Goal: Transaction & Acquisition: Purchase product/service

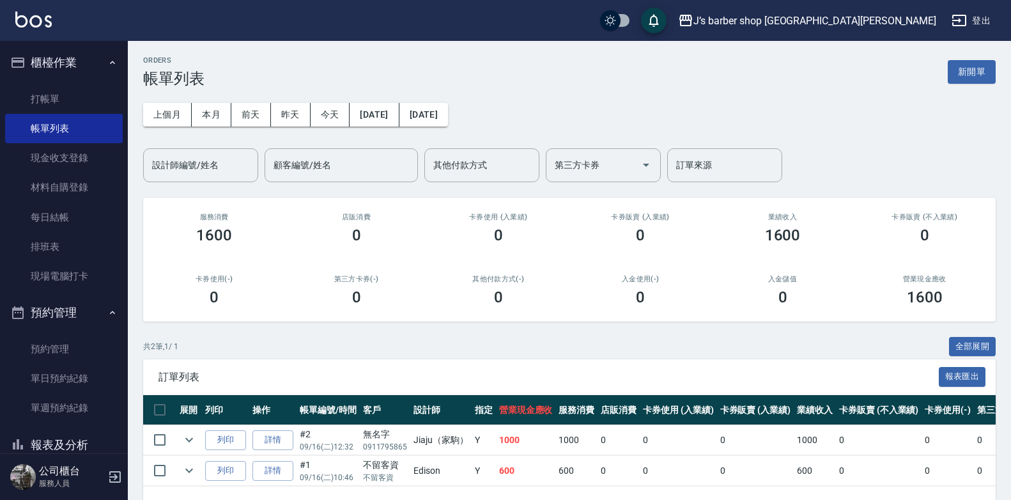
scroll to position [64, 0]
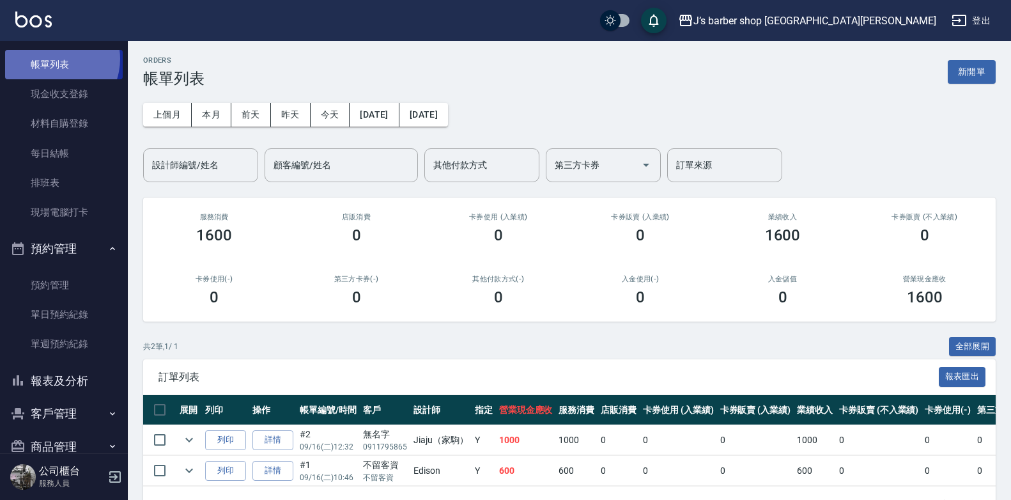
drag, startPoint x: 52, startPoint y: 59, endPoint x: 139, endPoint y: 109, distance: 100.2
click at [52, 58] on link "帳單列表" at bounding box center [64, 64] width 118 height 29
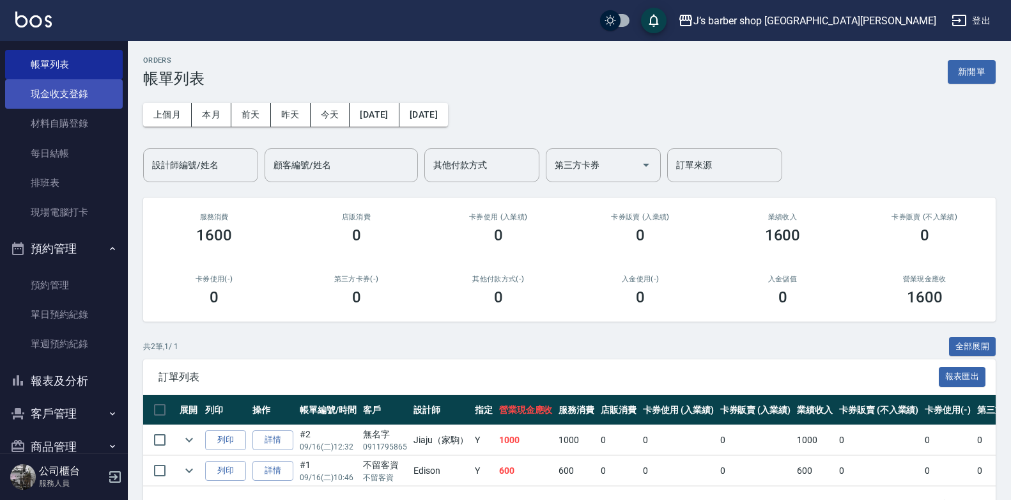
scroll to position [0, 0]
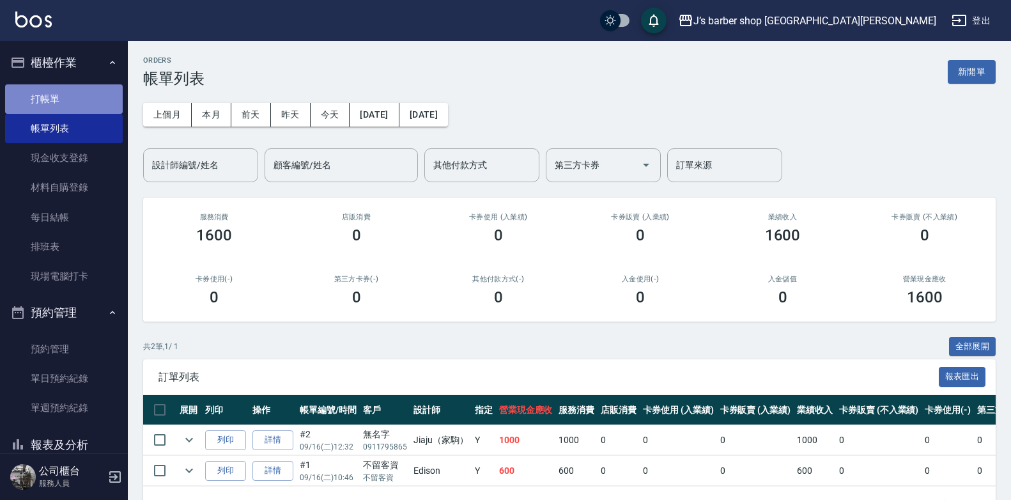
click at [104, 103] on link "打帳單" at bounding box center [64, 98] width 118 height 29
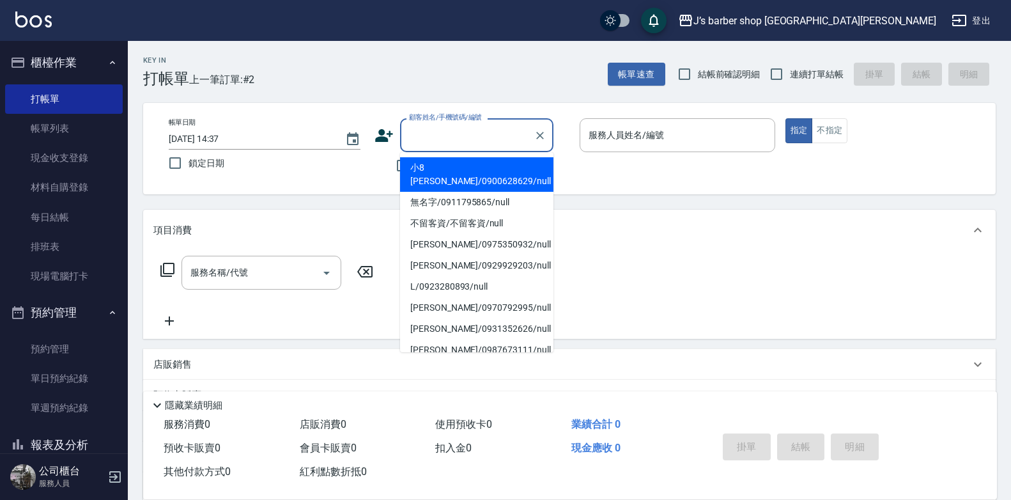
click at [462, 128] on input "顧客姓名/手機號碼/編號" at bounding box center [467, 135] width 123 height 22
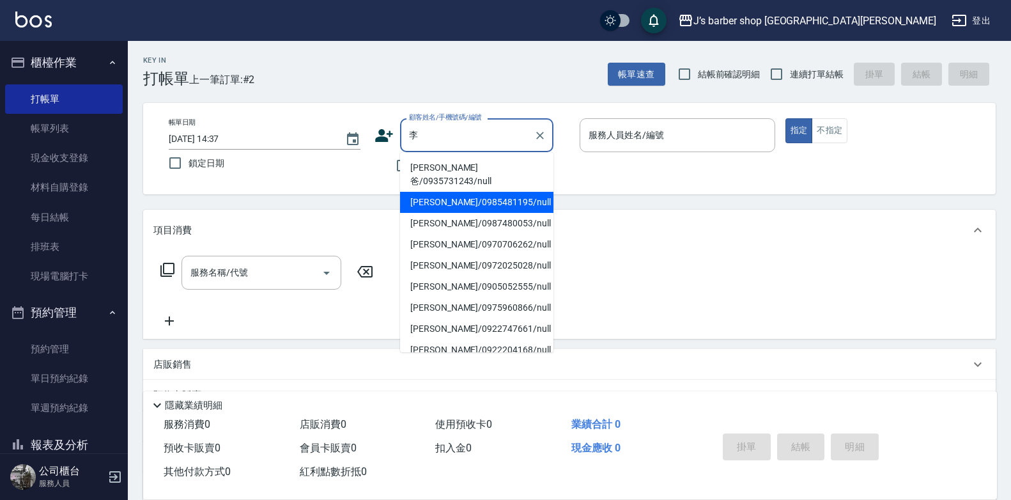
click at [484, 194] on li "[PERSON_NAME]/0985481195/null" at bounding box center [476, 202] width 153 height 21
type input "[PERSON_NAME]/0985481195/null"
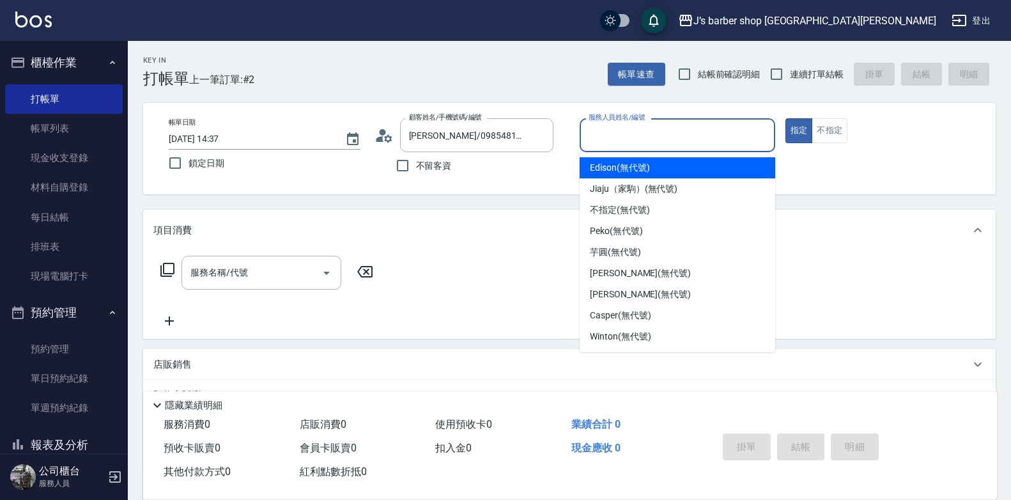
click at [625, 139] on input "服務人員姓名/編號" at bounding box center [677, 135] width 184 height 22
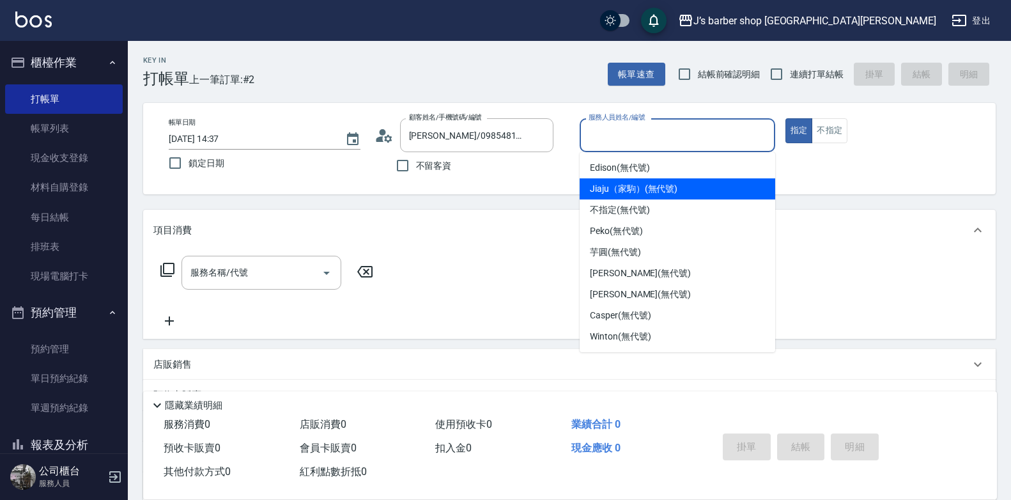
click at [626, 192] on span "Jiaju（家駒） (無代號)" at bounding box center [634, 188] width 88 height 13
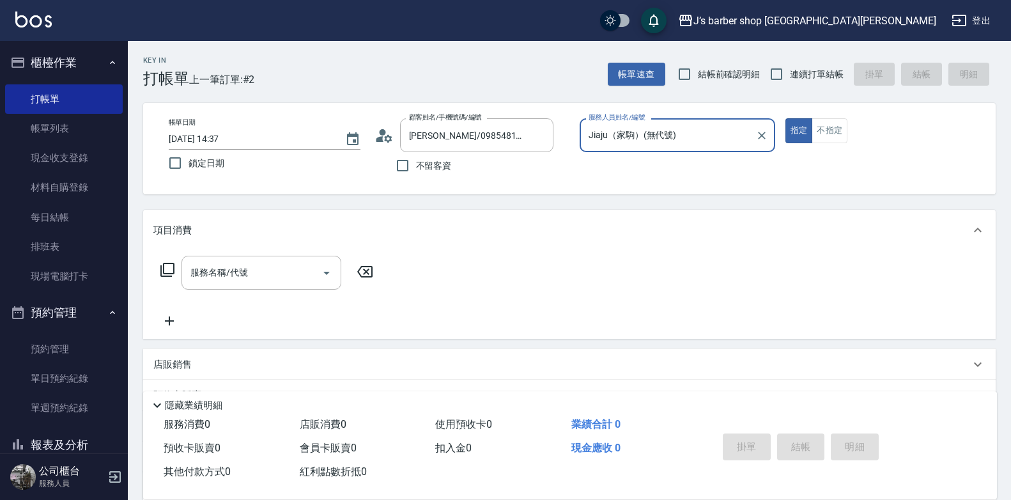
click at [650, 151] on div "Jiaju（家駒）(無代號) 服務人員姓名/編號" at bounding box center [676, 135] width 195 height 34
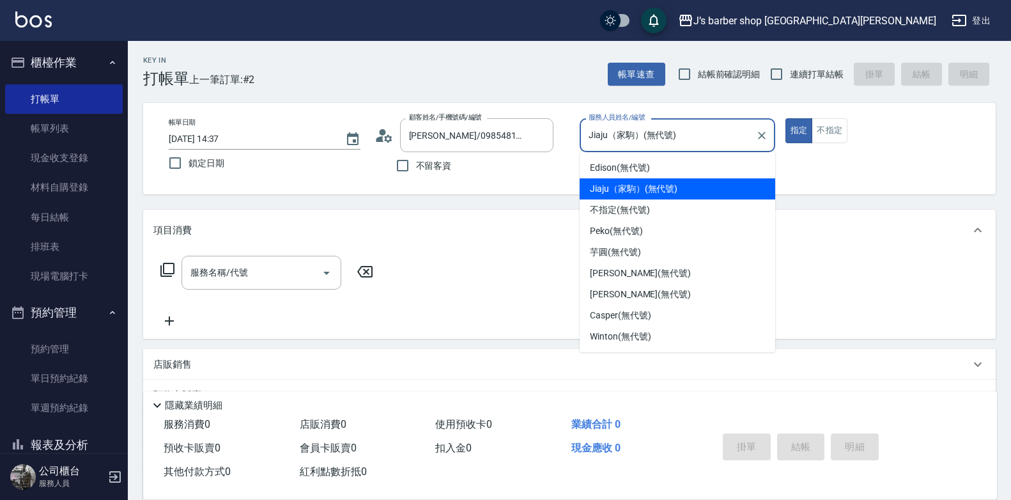
click at [627, 179] on div "Jiaju（家駒） (無代號)" at bounding box center [676, 188] width 195 height 21
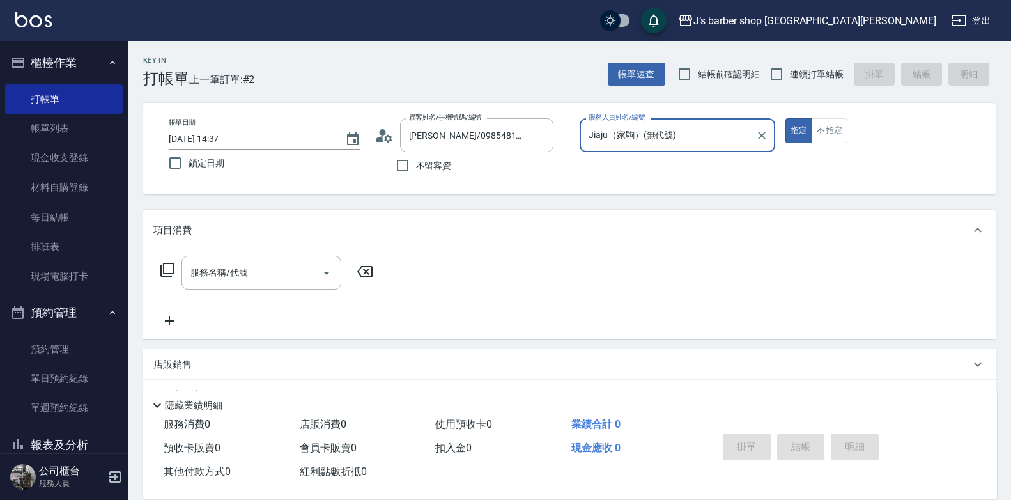
click at [632, 152] on div "Jiaju（家駒）(無代號) 服務人員姓名/編號" at bounding box center [676, 135] width 195 height 34
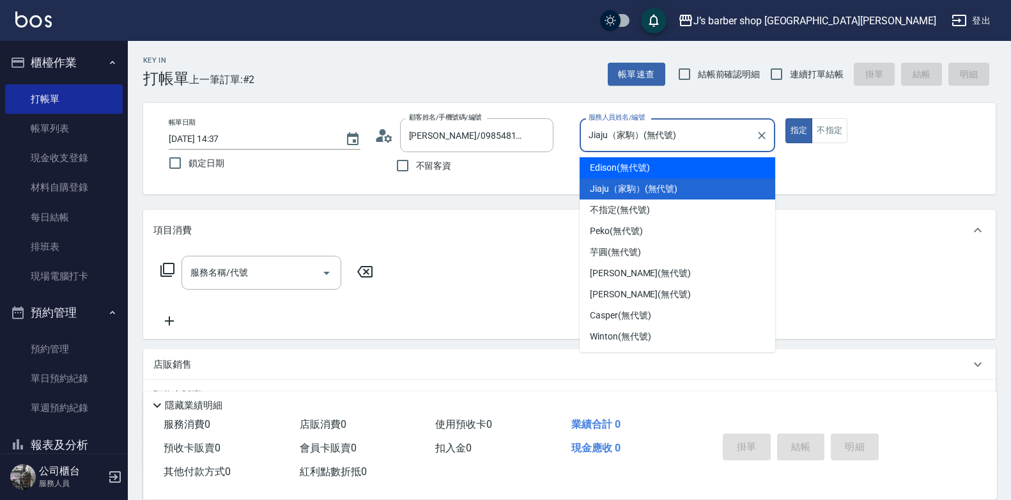
click at [617, 174] on span "Edison (無代號)" at bounding box center [619, 167] width 59 height 13
type input "Edison(無代號)"
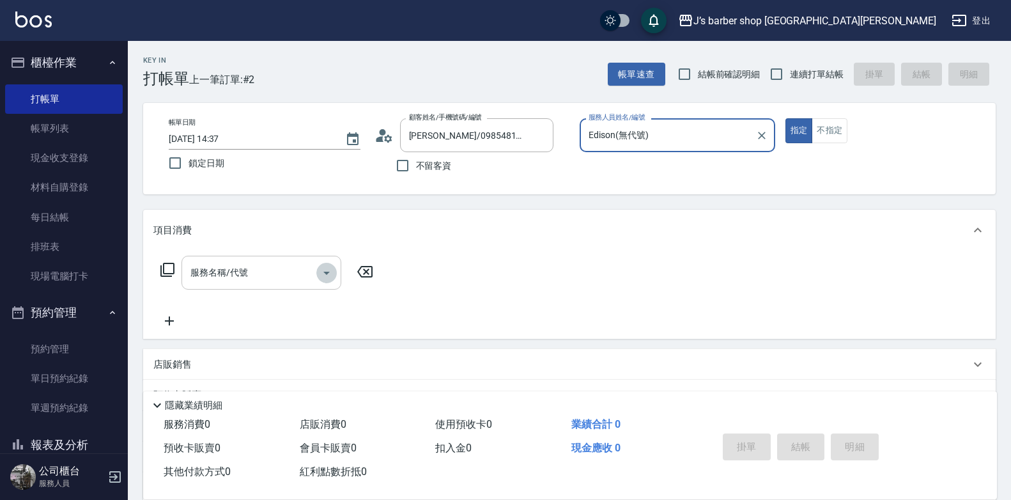
click at [333, 266] on icon "Open" at bounding box center [326, 272] width 15 height 15
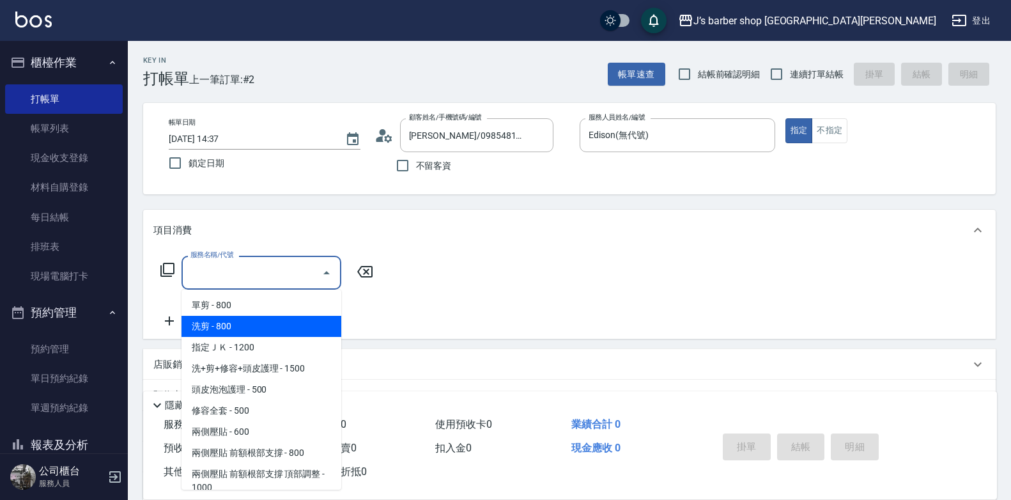
click at [281, 316] on span "洗剪 - 800" at bounding box center [261, 326] width 160 height 21
type input "洗剪(101)"
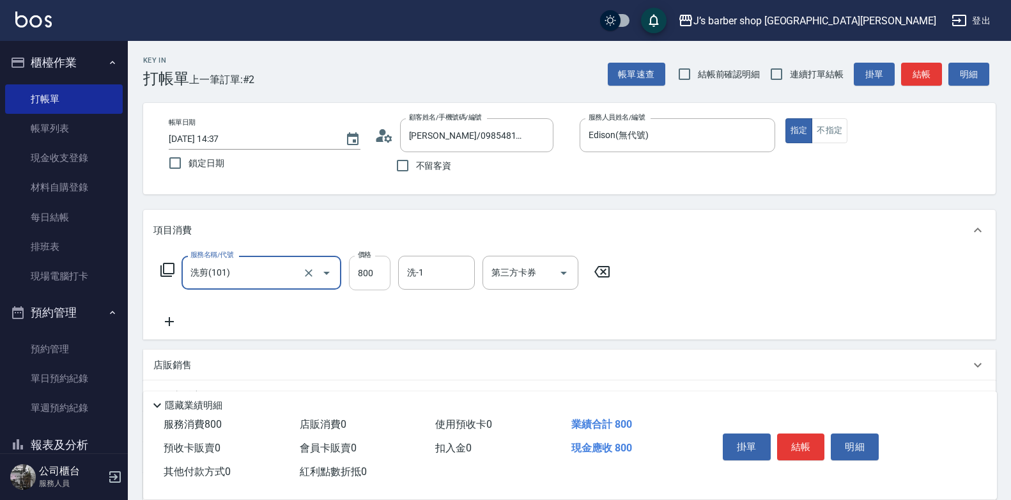
click at [385, 270] on input "800" at bounding box center [370, 273] width 42 height 34
type input "600"
click at [791, 440] on button "結帳" at bounding box center [801, 446] width 48 height 27
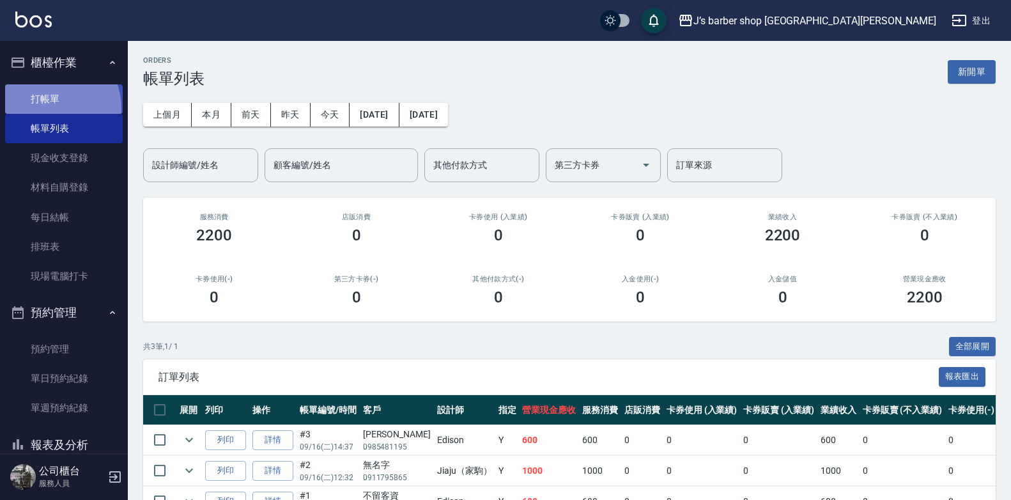
click at [41, 109] on link "打帳單" at bounding box center [64, 98] width 118 height 29
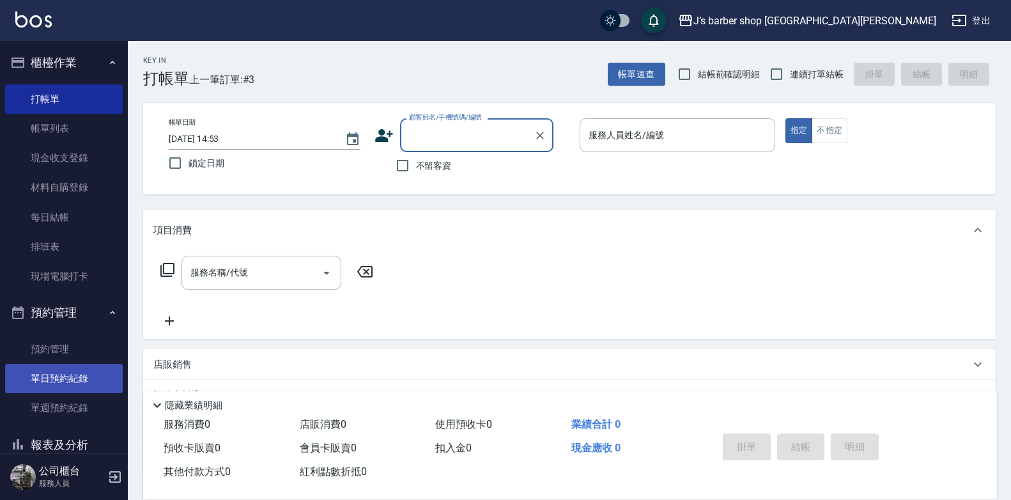
drag, startPoint x: 28, startPoint y: 353, endPoint x: 82, endPoint y: 384, distance: 61.8
click at [28, 353] on link "預約管理" at bounding box center [64, 348] width 118 height 29
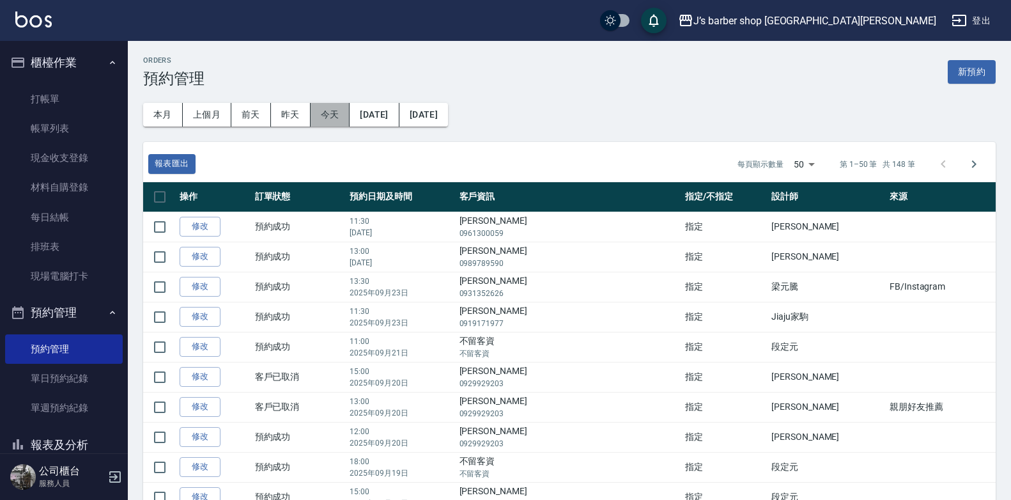
click at [334, 114] on button "今天" at bounding box center [330, 115] width 40 height 24
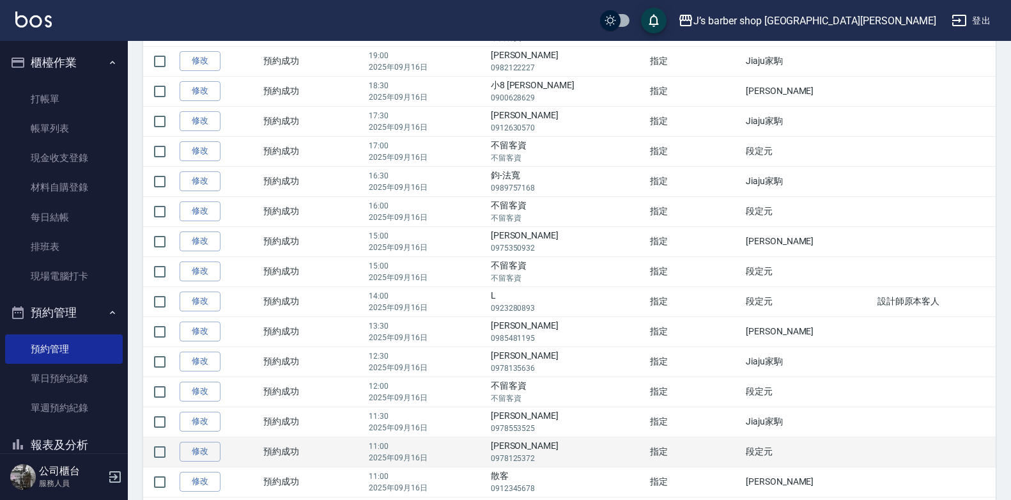
scroll to position [333, 0]
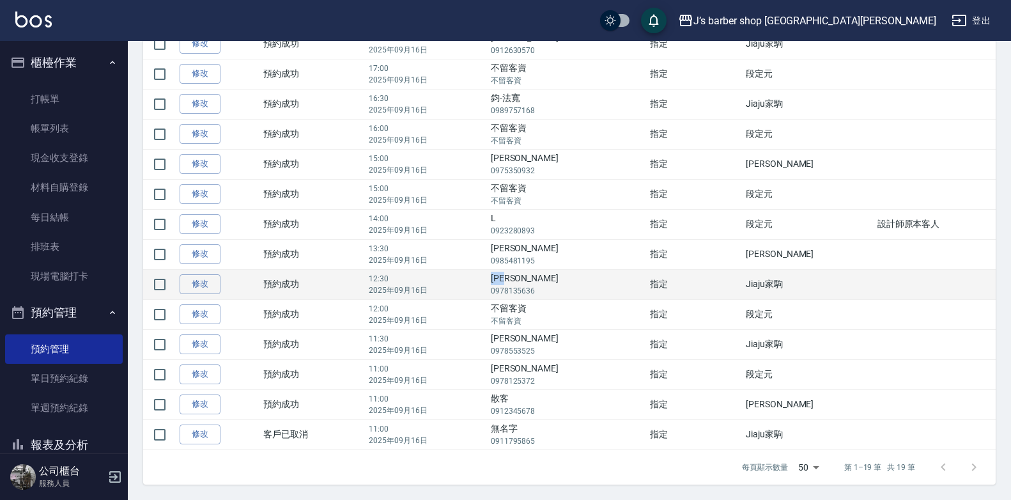
drag, startPoint x: 538, startPoint y: 277, endPoint x: 567, endPoint y: 279, distance: 29.5
click at [567, 279] on td "[PERSON_NAME]0978135636" at bounding box center [567, 284] width 160 height 30
drag, startPoint x: 567, startPoint y: 279, endPoint x: 556, endPoint y: 276, distance: 11.3
copy td "[PERSON_NAME]"
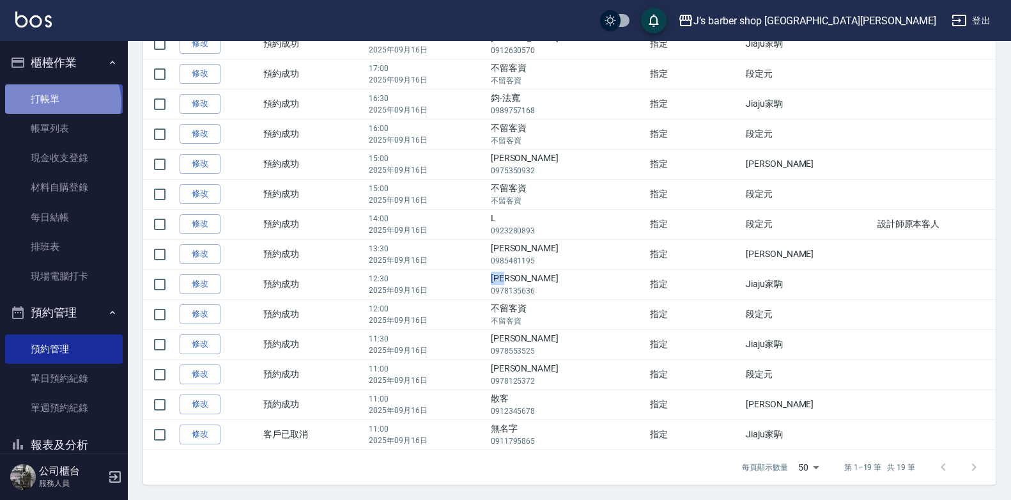
click at [61, 102] on link "打帳單" at bounding box center [64, 98] width 118 height 29
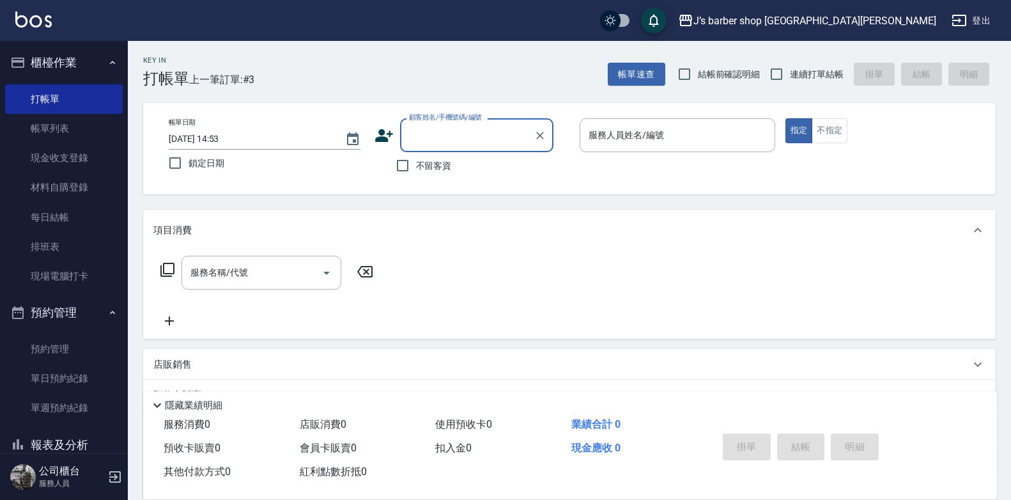
click at [443, 134] on input "顧客姓名/手機號碼/編號" at bounding box center [467, 135] width 123 height 22
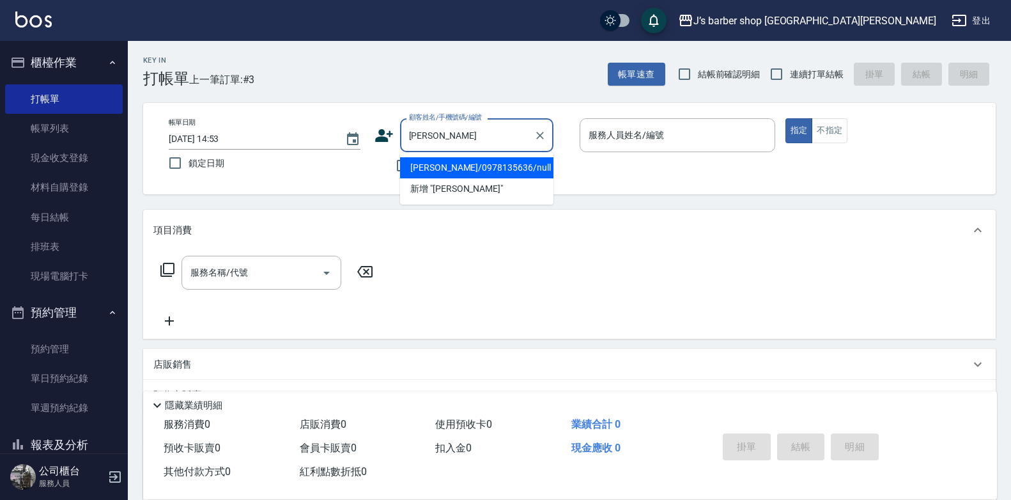
click at [503, 171] on li "[PERSON_NAME]/0978135636/null" at bounding box center [476, 167] width 153 height 21
type input "[PERSON_NAME]/0978135636/null"
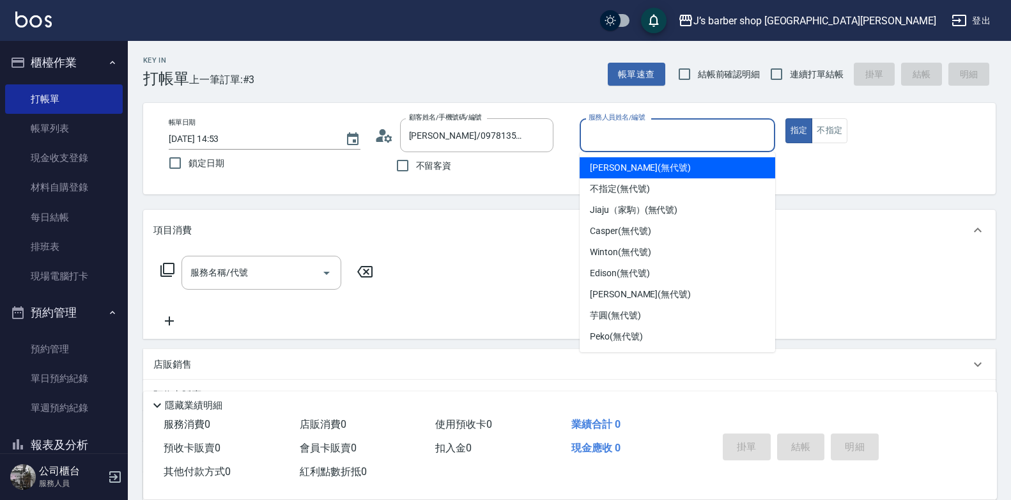
click at [598, 138] on input "服務人員姓名/編號" at bounding box center [677, 135] width 184 height 22
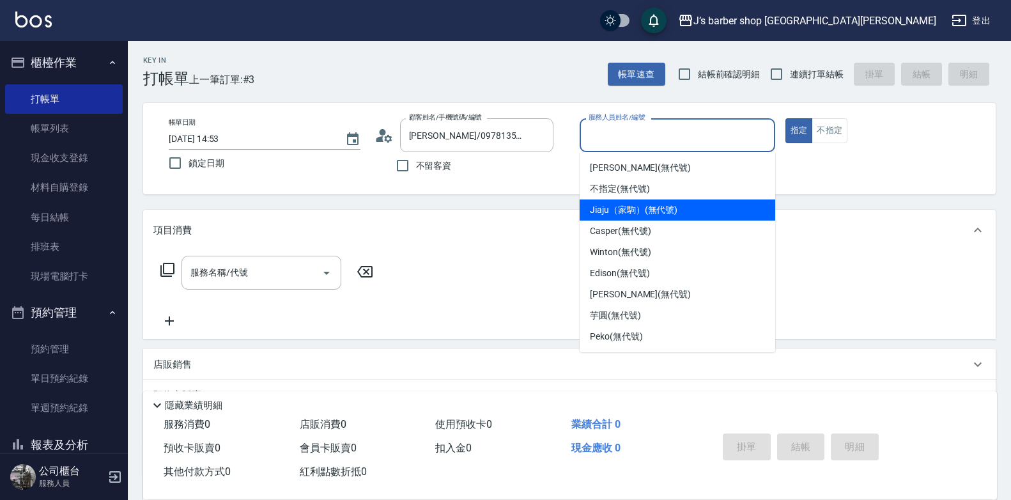
click at [620, 204] on span "Jiaju（家駒） (無代號)" at bounding box center [634, 209] width 88 height 13
type input "Jiaju（家駒）(無代號)"
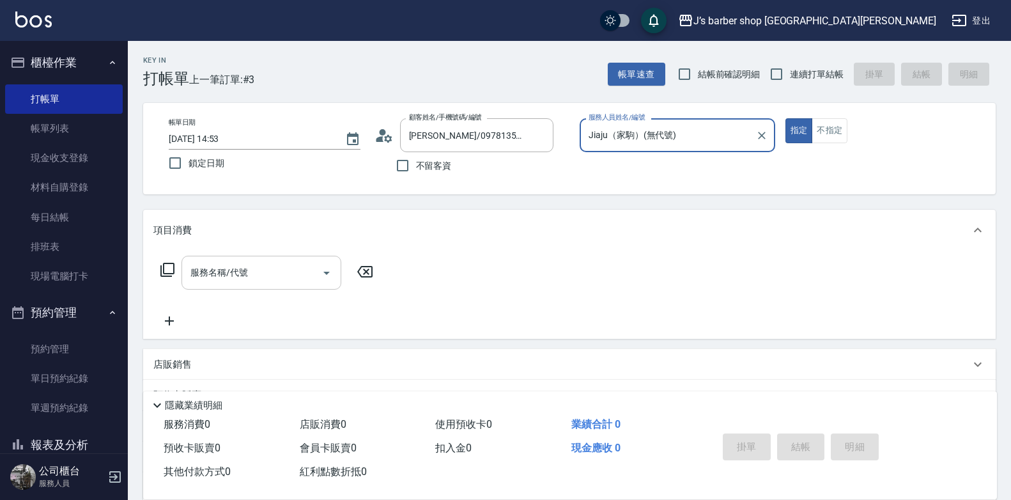
click at [268, 274] on input "服務名稱/代號" at bounding box center [251, 272] width 129 height 22
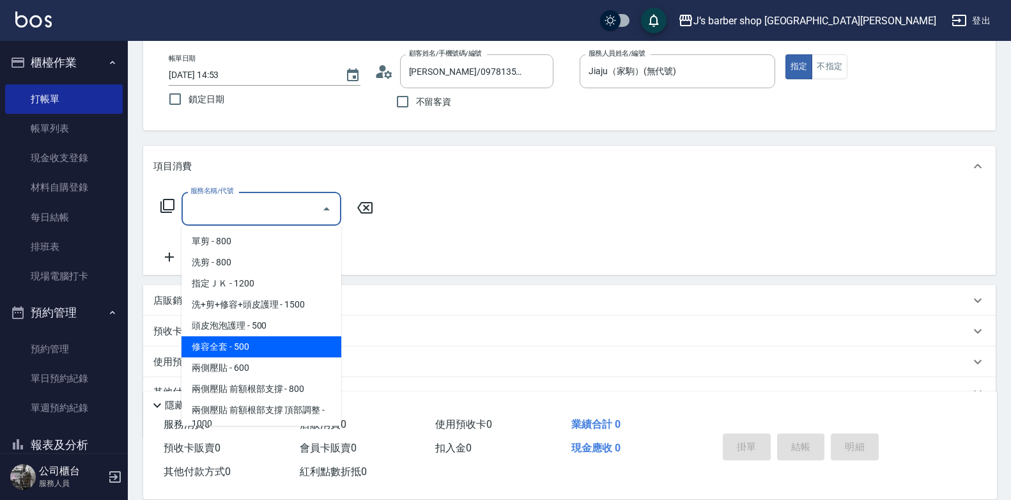
click at [294, 343] on span "修容全套 - 500" at bounding box center [261, 346] width 160 height 21
type input "修容全套(202)"
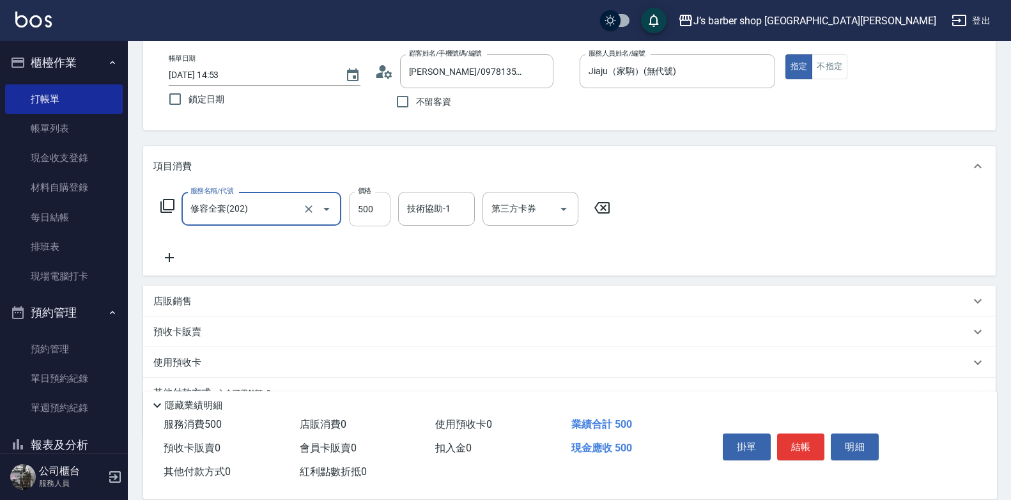
click at [379, 203] on input "500" at bounding box center [370, 209] width 42 height 34
type input "400"
click at [425, 212] on input "技術協助-1" at bounding box center [436, 208] width 65 height 22
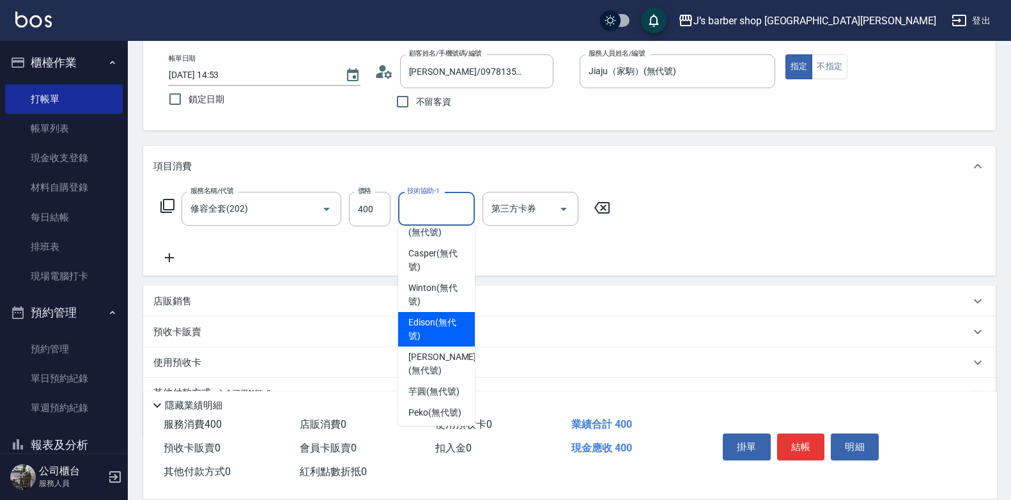
scroll to position [128, 0]
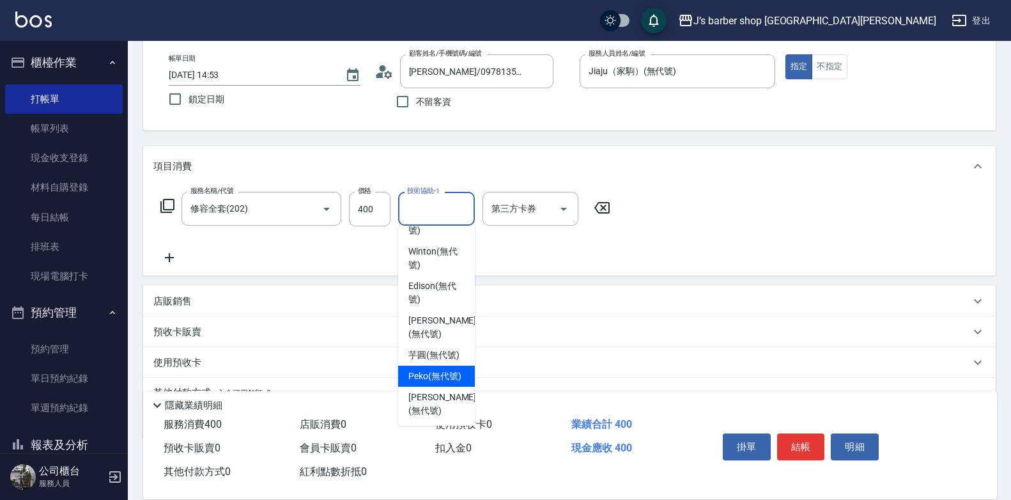
click at [430, 383] on span "Peko (無代號)" at bounding box center [434, 375] width 53 height 13
type input "Peko(無代號)"
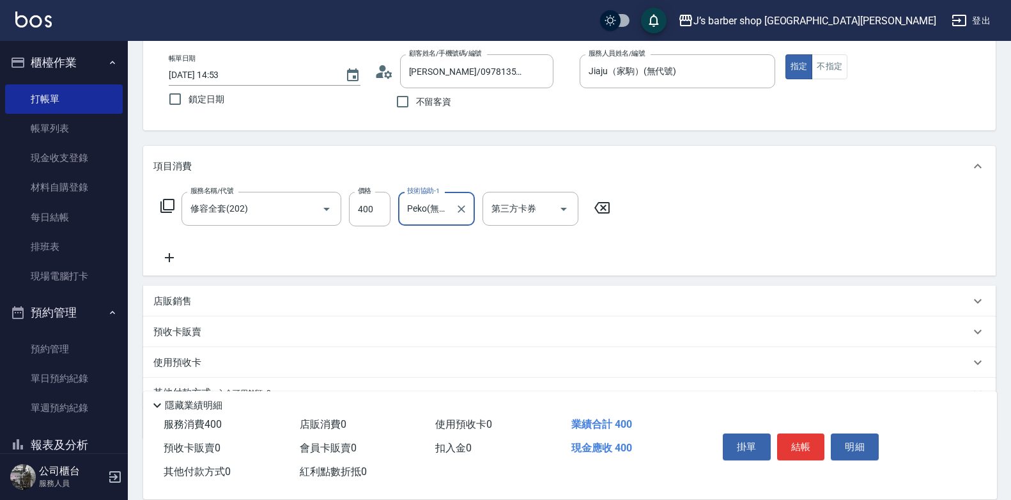
click at [165, 261] on icon at bounding box center [169, 257] width 32 height 15
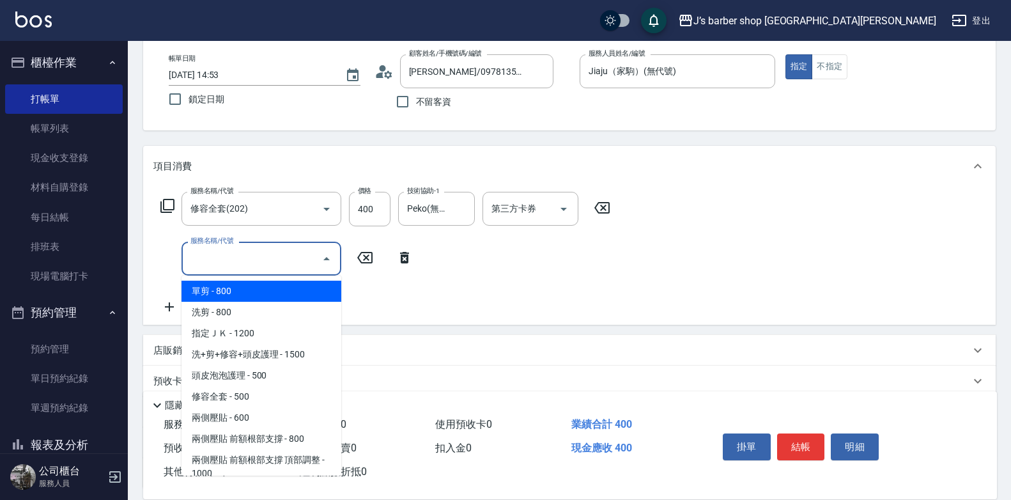
click at [230, 267] on input "服務名稱/代號" at bounding box center [251, 258] width 129 height 22
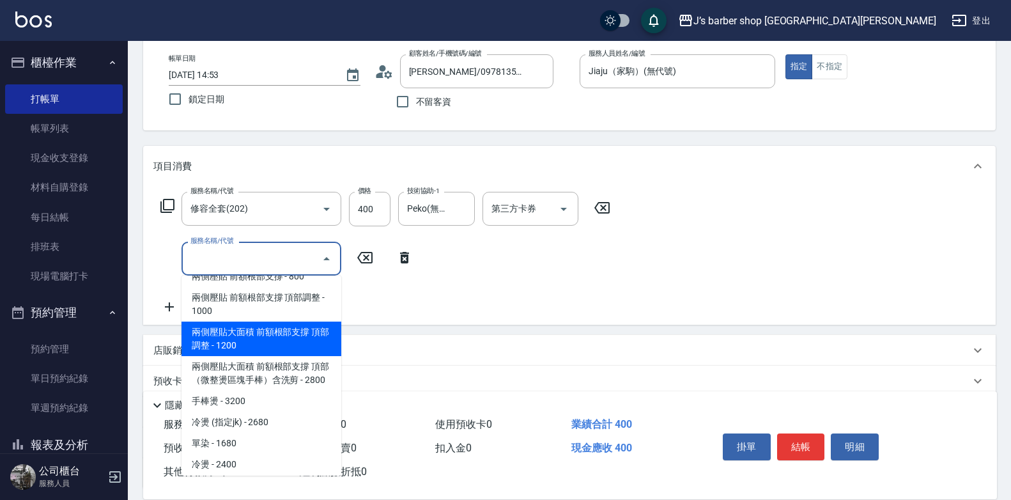
scroll to position [180, 0]
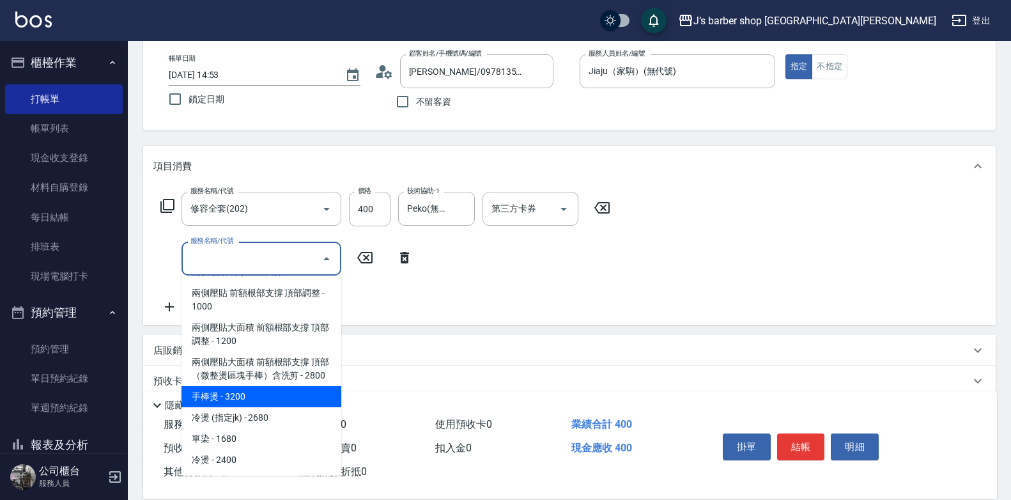
click at [252, 390] on span "手棒燙 - 3200" at bounding box center [261, 396] width 160 height 21
type input "手棒燙(HP1)"
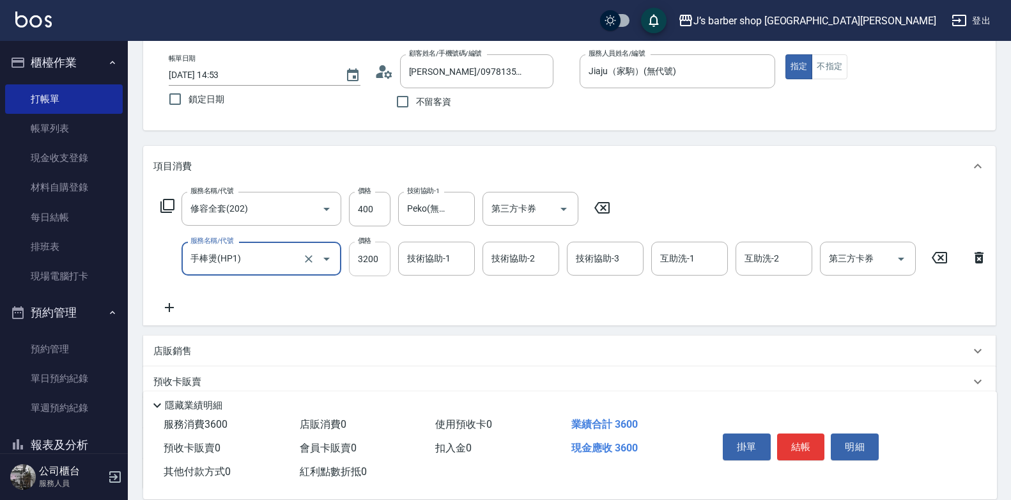
click at [387, 251] on input "3200" at bounding box center [370, 258] width 42 height 34
type input "3300"
click at [438, 261] on input "技術協助-1" at bounding box center [436, 258] width 65 height 22
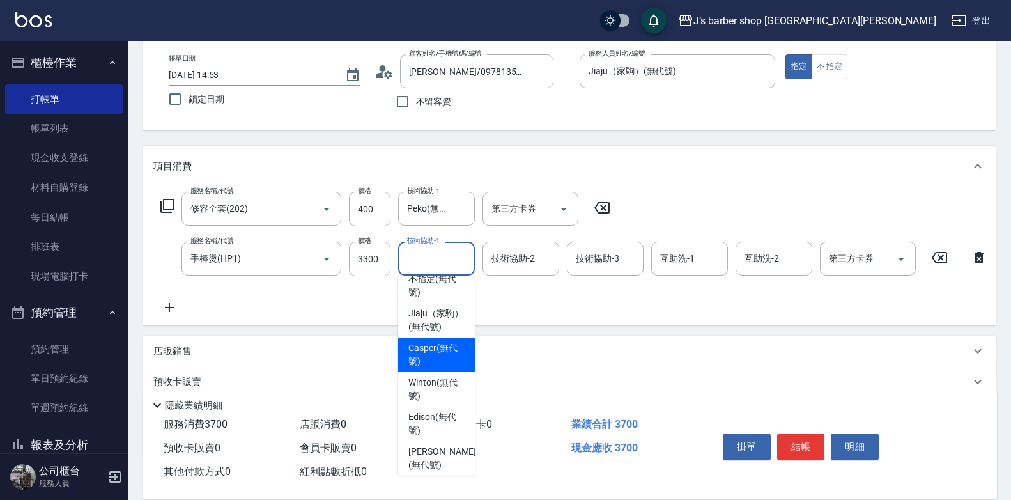
scroll to position [155, 0]
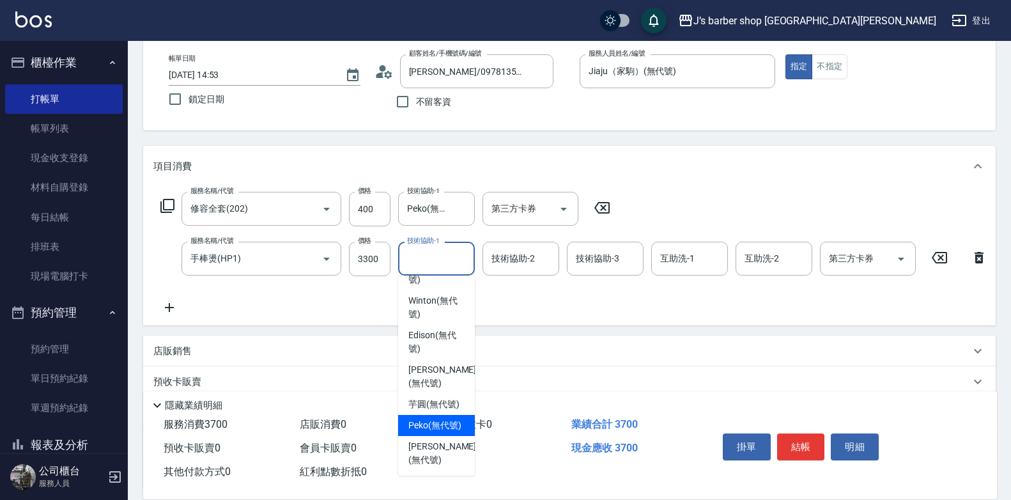
click at [427, 424] on span "Peko (無代號)" at bounding box center [434, 424] width 53 height 13
type input "Peko(無代號)"
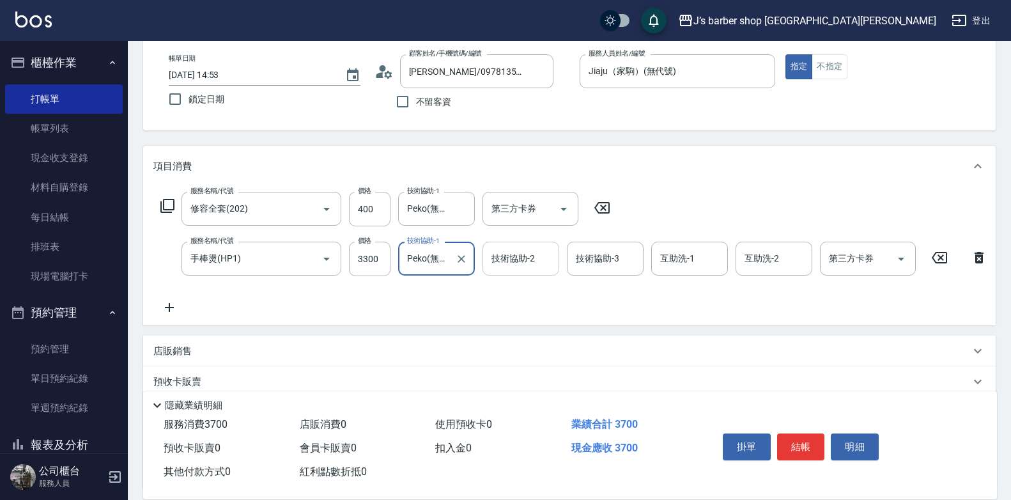
click at [526, 256] on input "技術協助-2" at bounding box center [520, 258] width 65 height 22
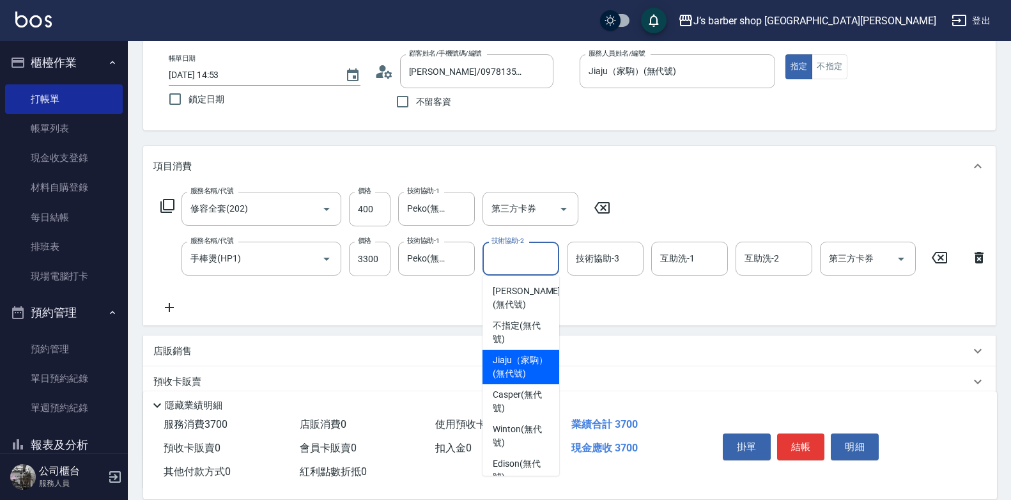
click at [523, 362] on span "Jiaju（家駒） (無代號)" at bounding box center [521, 366] width 56 height 27
type input "Jiaju（家駒）(無代號)"
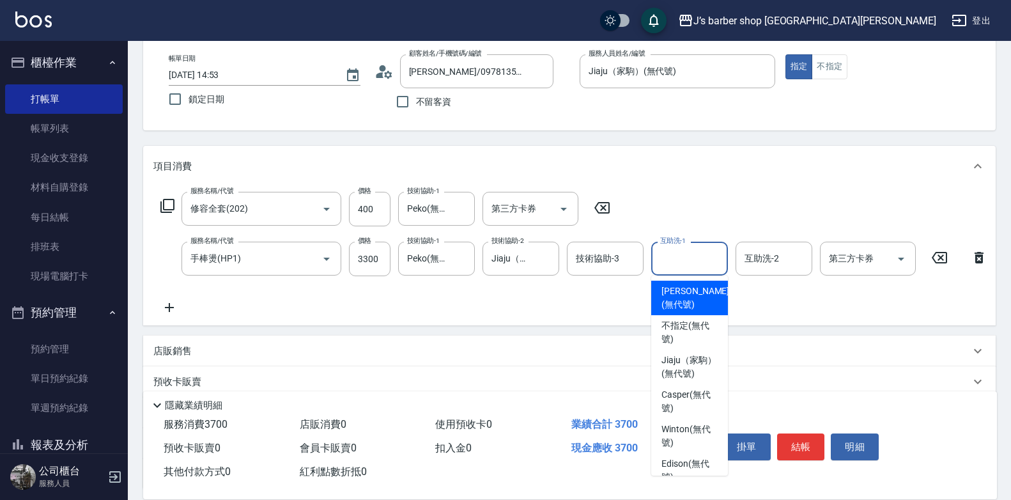
click at [658, 259] on input "互助洗-1" at bounding box center [689, 258] width 65 height 22
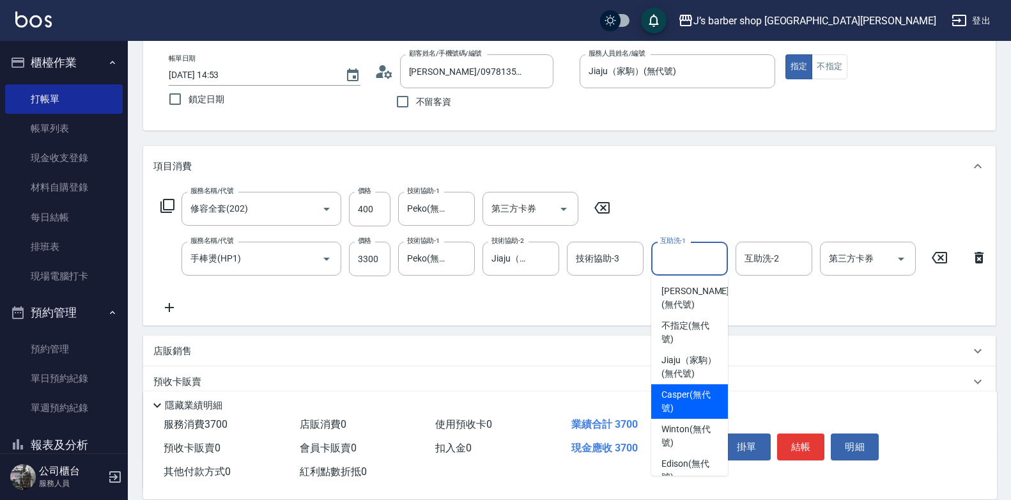
scroll to position [64, 0]
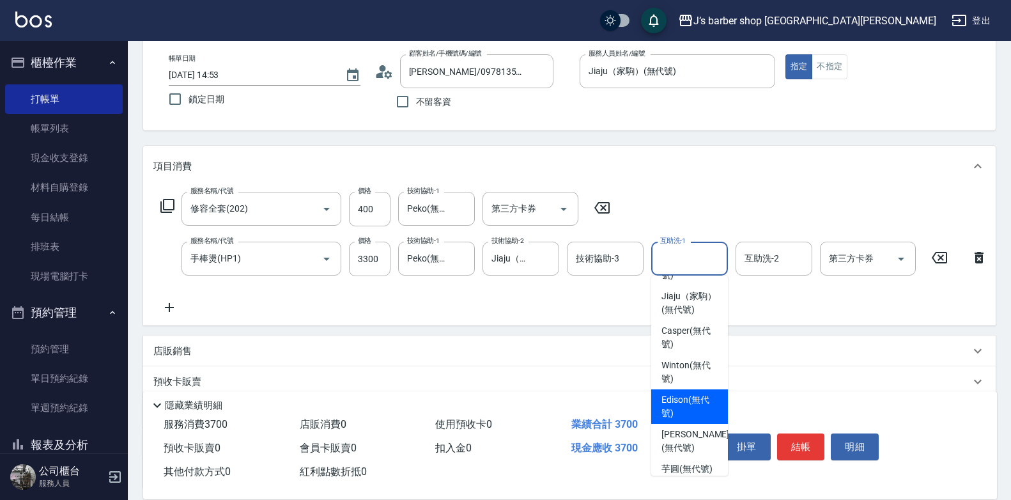
click at [690, 419] on span "Edison (無代號)" at bounding box center [689, 406] width 56 height 27
type input "Edison(無代號)"
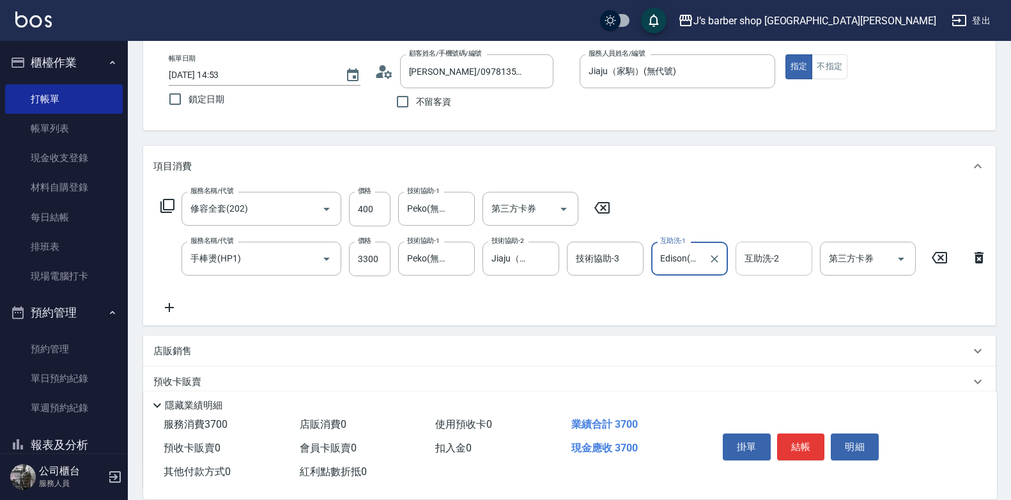
click at [795, 261] on input "互助洗-2" at bounding box center [773, 258] width 65 height 22
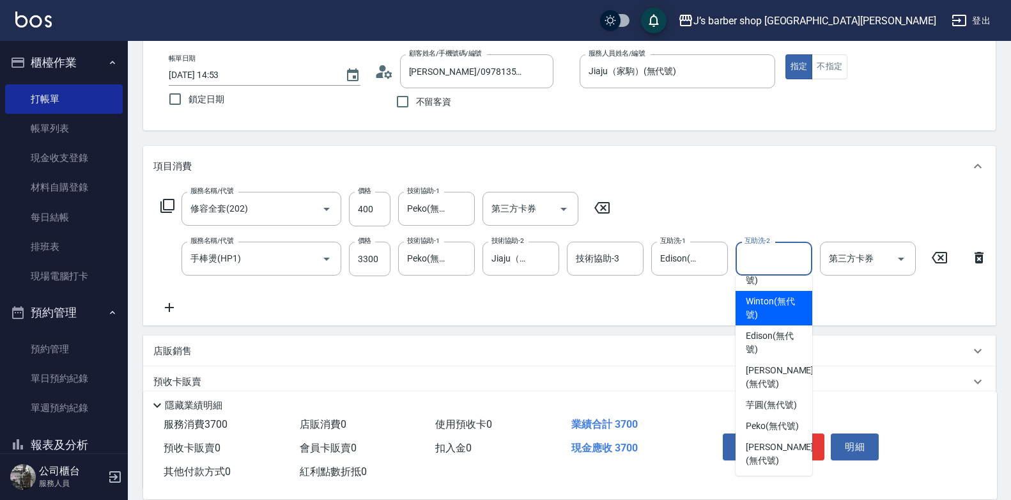
scroll to position [155, 0]
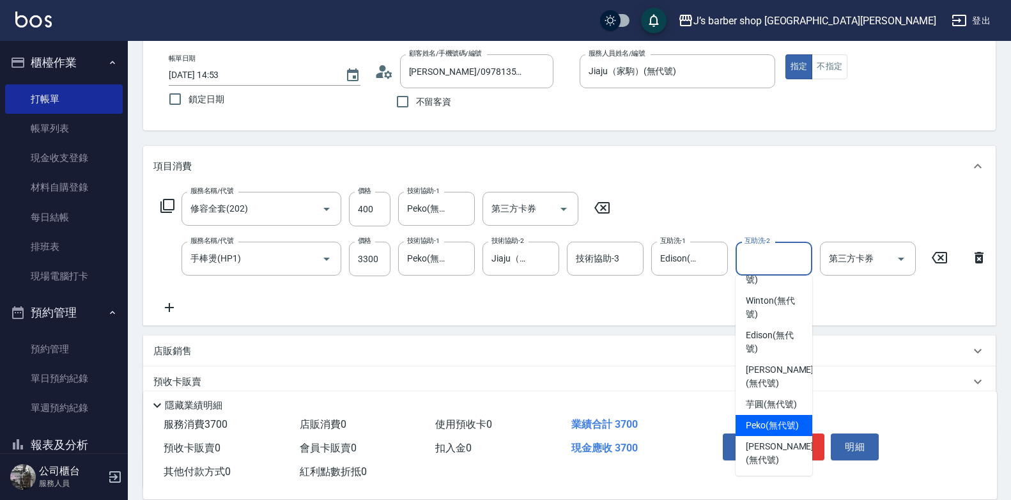
click at [776, 432] on span "Peko (無代號)" at bounding box center [772, 424] width 53 height 13
type input "Peko(無代號)"
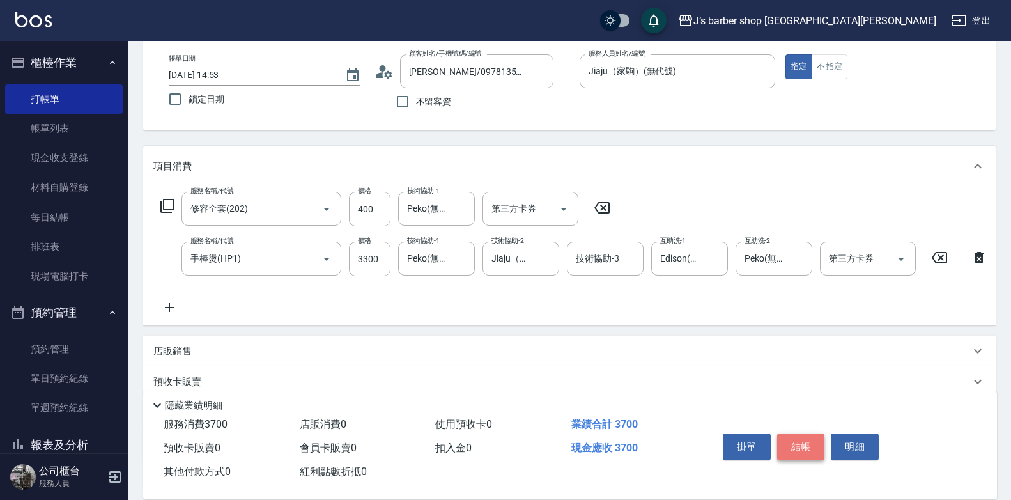
click at [804, 444] on button "結帳" at bounding box center [801, 446] width 48 height 27
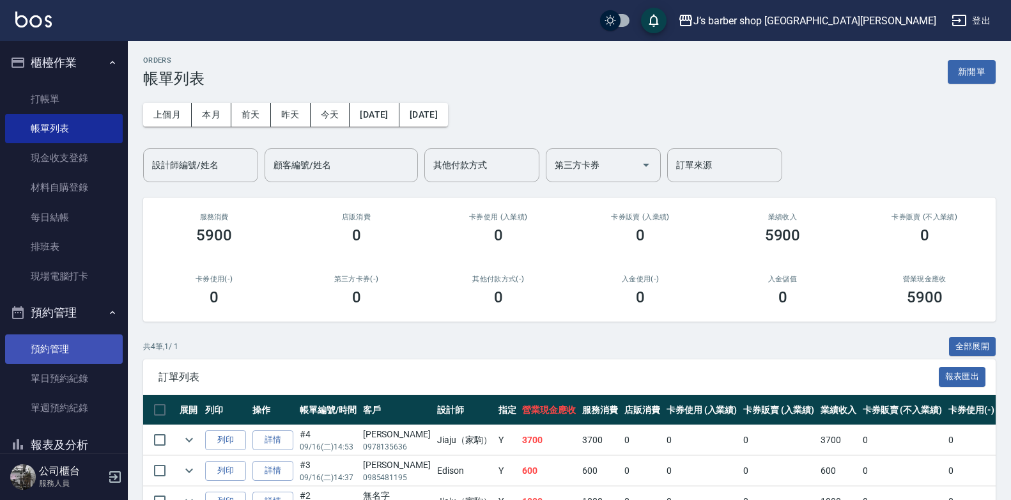
click at [76, 352] on link "預約管理" at bounding box center [64, 348] width 118 height 29
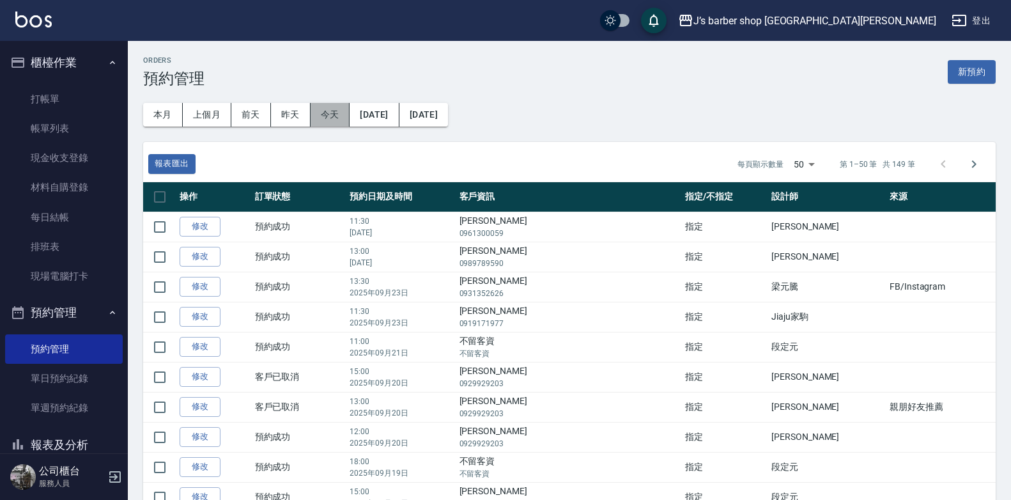
click at [333, 114] on button "今天" at bounding box center [330, 115] width 40 height 24
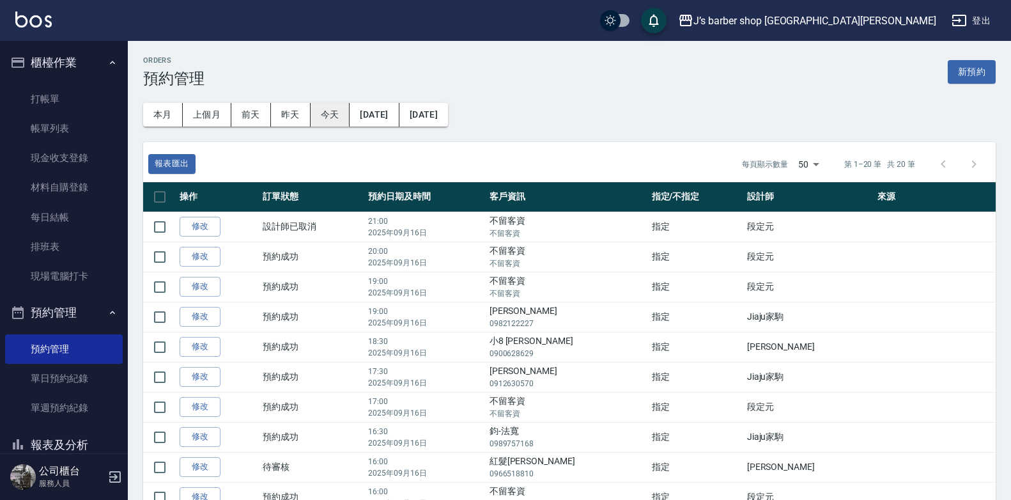
click at [335, 114] on button "今天" at bounding box center [330, 115] width 40 height 24
click at [321, 107] on button "今天" at bounding box center [330, 115] width 40 height 24
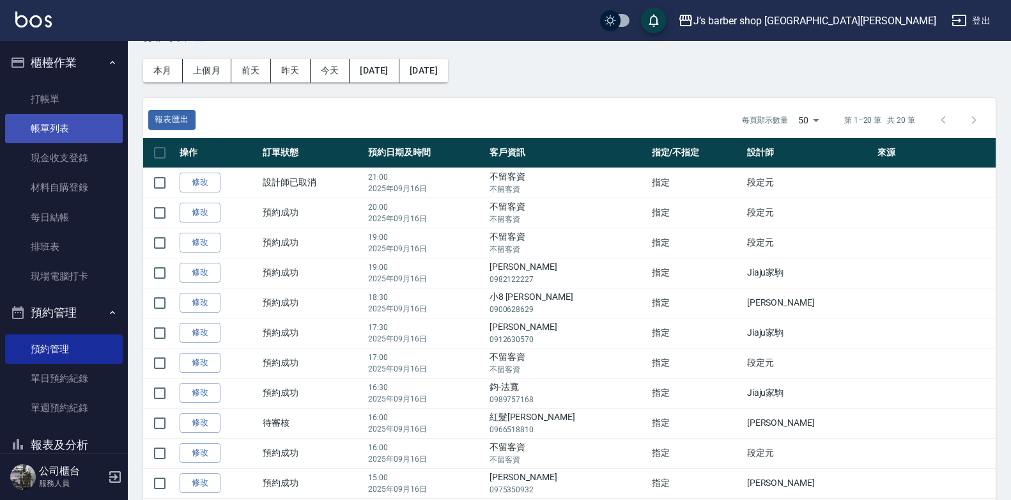
scroll to position [43, 0]
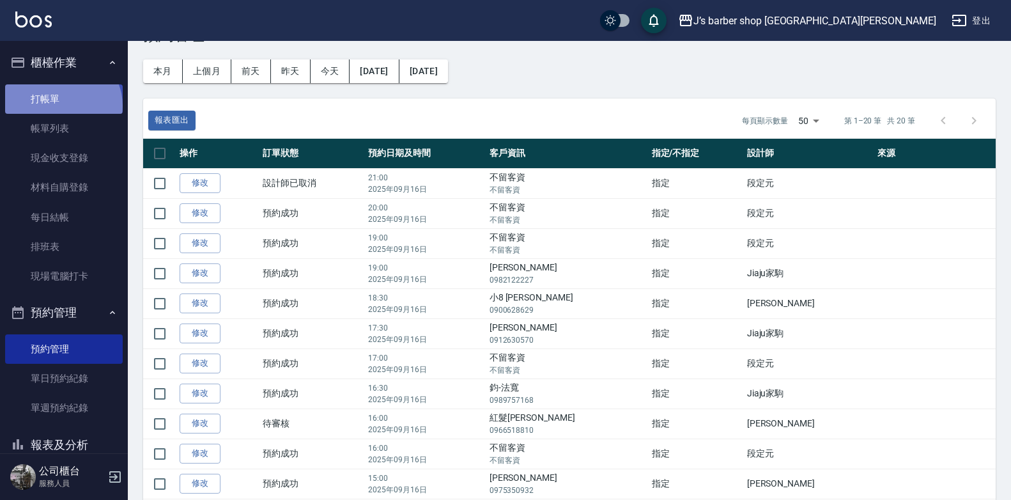
click at [61, 105] on link "打帳單" at bounding box center [64, 98] width 118 height 29
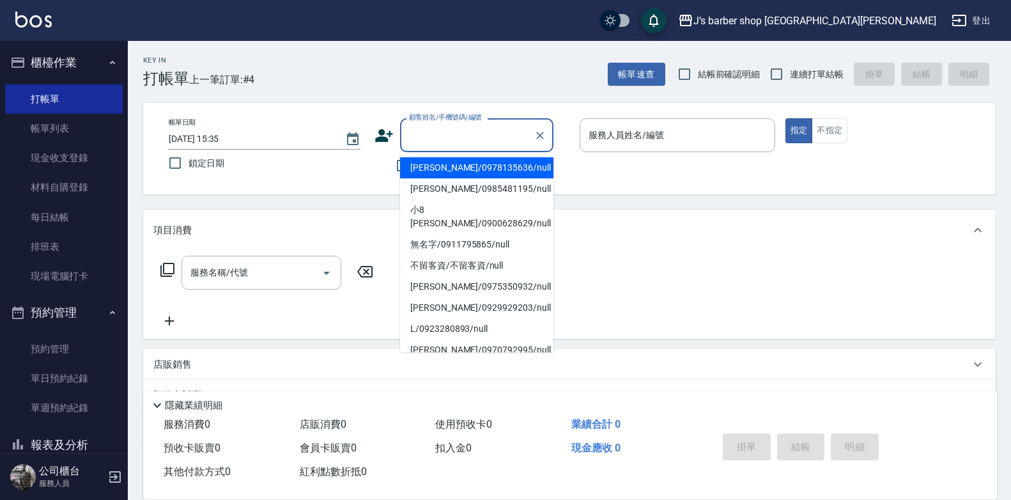
click at [498, 133] on input "顧客姓名/手機號碼/編號" at bounding box center [467, 135] width 123 height 22
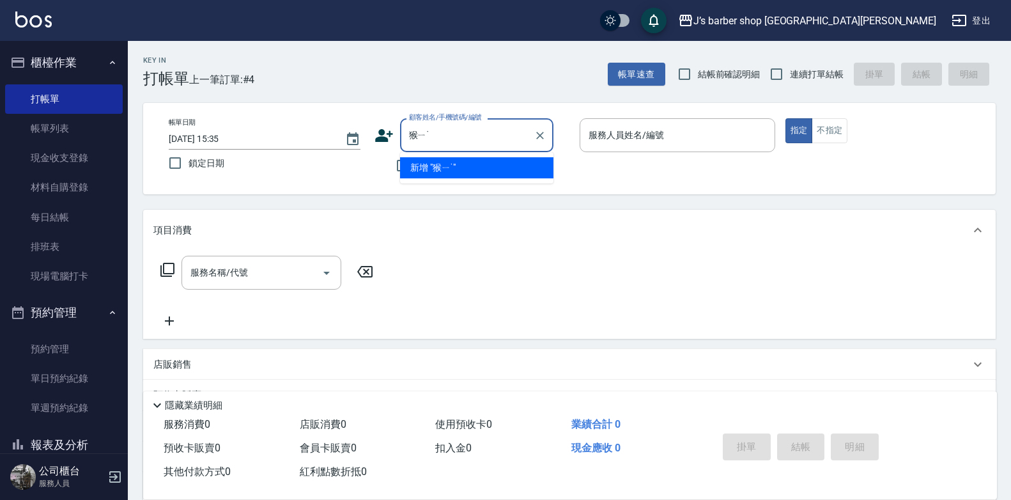
type input "猴"
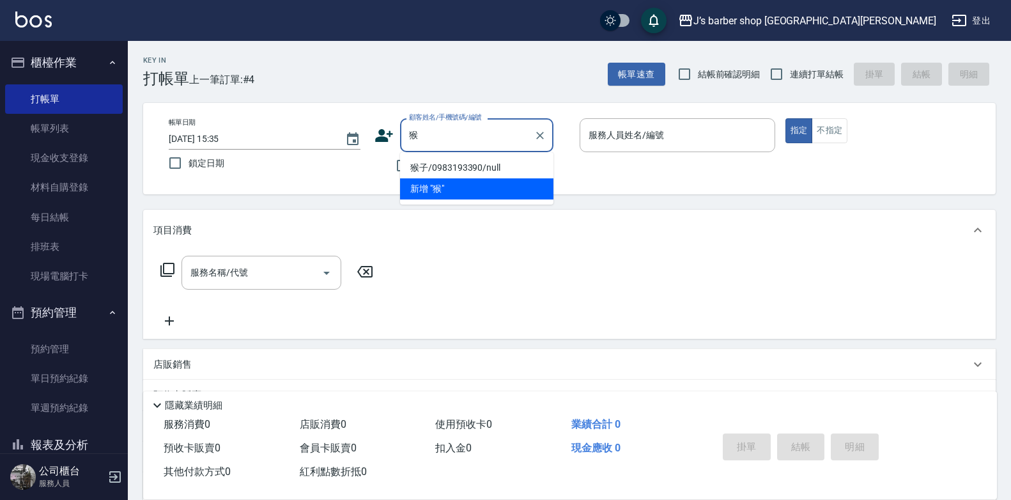
click at [445, 167] on li "猴子/0983193390/null" at bounding box center [476, 167] width 153 height 21
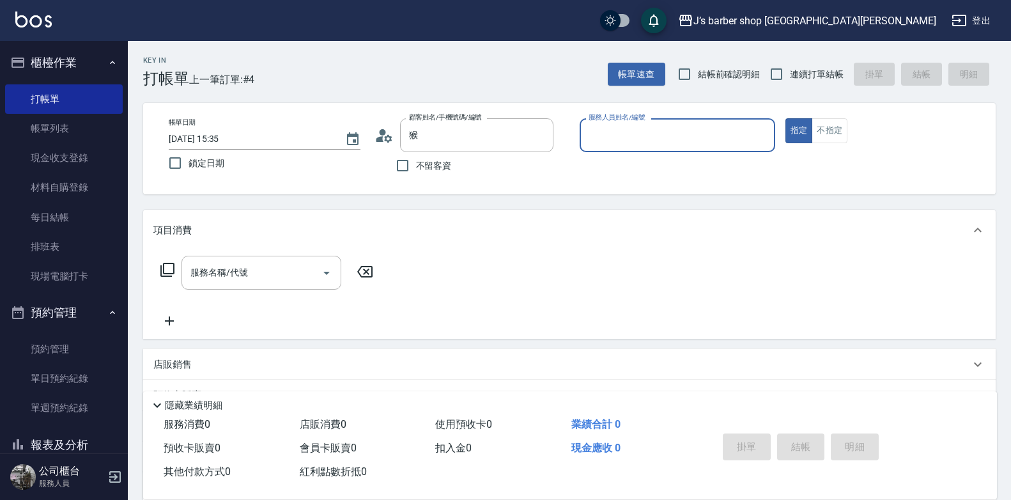
type input "猴子/0983193390/null"
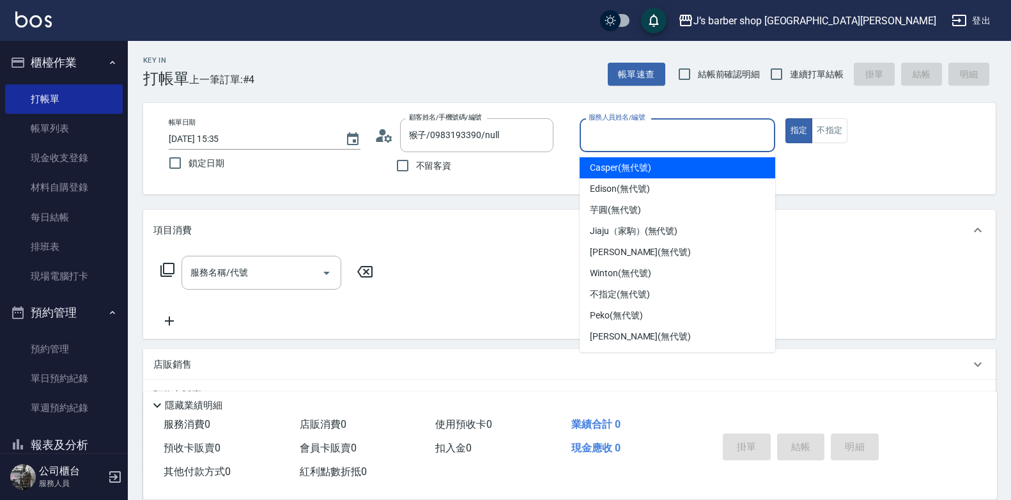
click at [690, 139] on input "服務人員姓名/編號" at bounding box center [677, 135] width 184 height 22
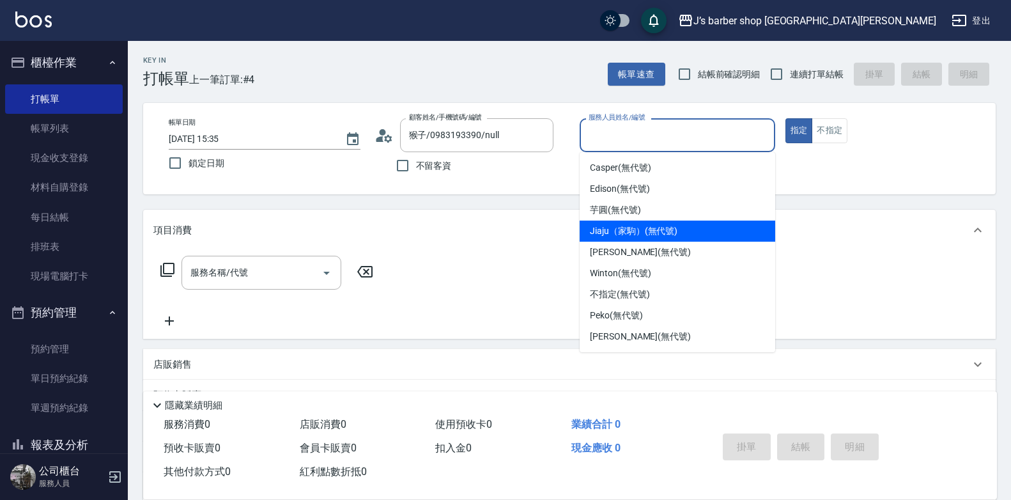
click at [631, 238] on div "Jiaju（家駒） (無代號)" at bounding box center [676, 230] width 195 height 21
type input "Jiaju（家駒）(無代號)"
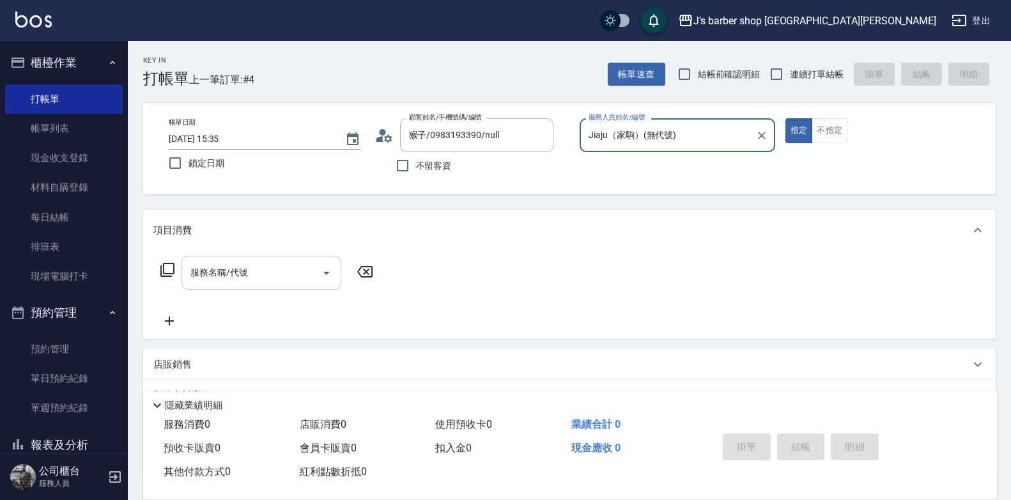
click at [233, 276] on input "服務名稱/代號" at bounding box center [251, 272] width 129 height 22
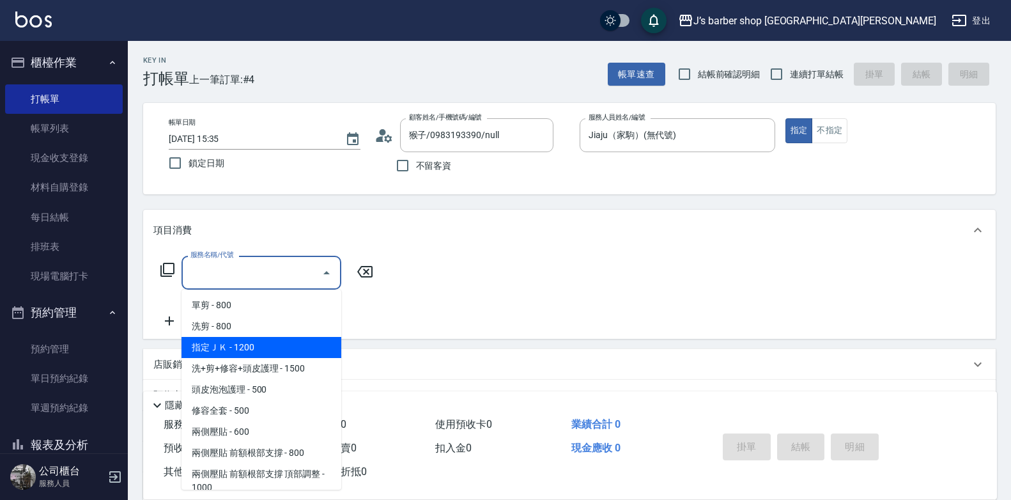
click at [235, 349] on span "指定ＪＫ - 1200" at bounding box center [261, 347] width 160 height 21
type input "指定ＪＫ(102)"
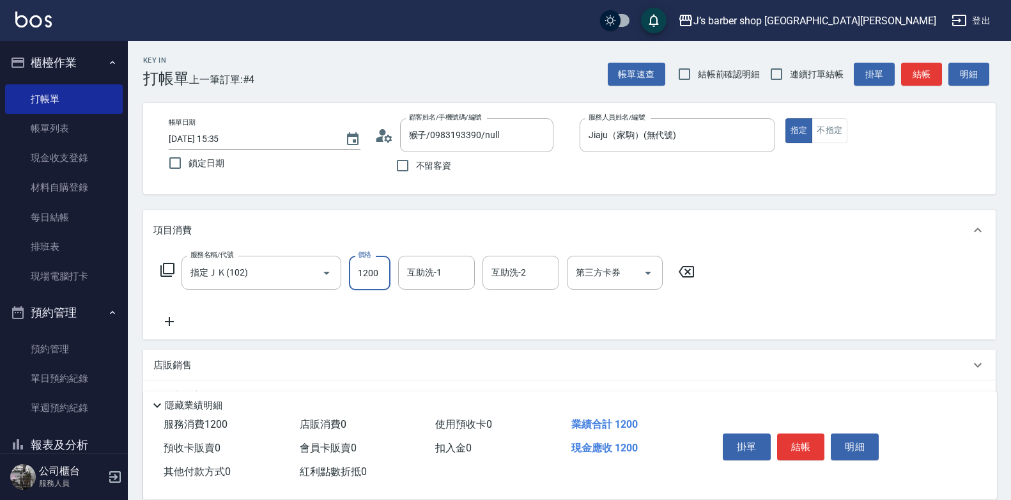
click at [369, 279] on input "1200" at bounding box center [370, 273] width 42 height 34
type input "1000"
click at [447, 261] on div "互助洗-1" at bounding box center [436, 273] width 77 height 34
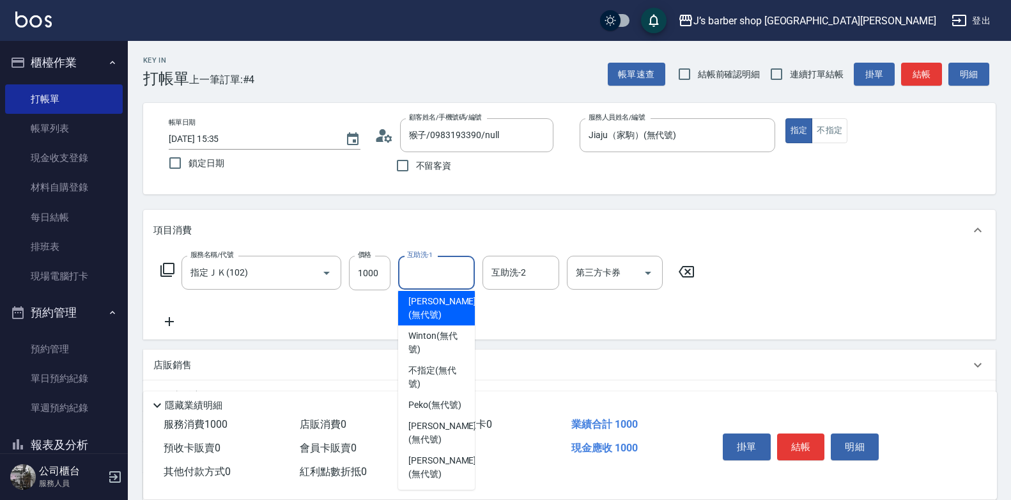
scroll to position [155, 0]
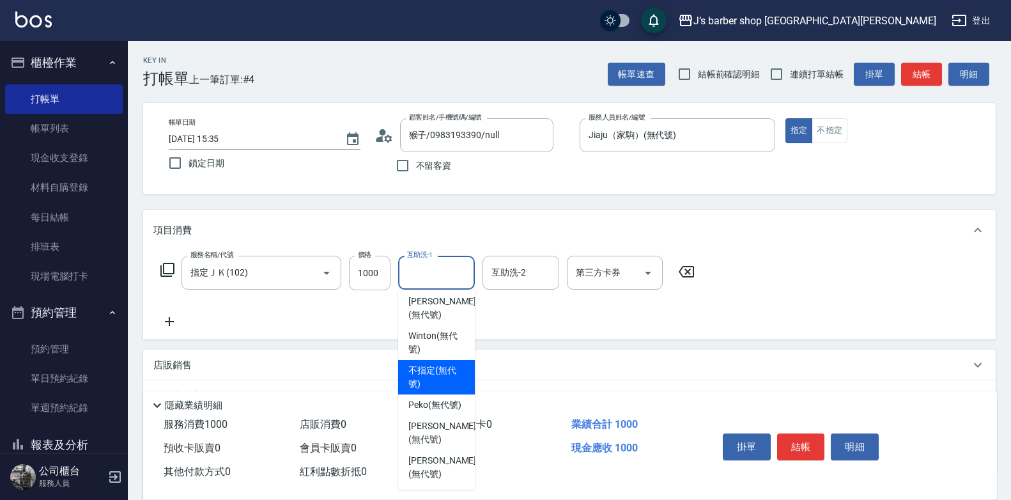
click at [445, 394] on div "不指定 (無代號)" at bounding box center [436, 377] width 77 height 34
type input "不指定(無代號)"
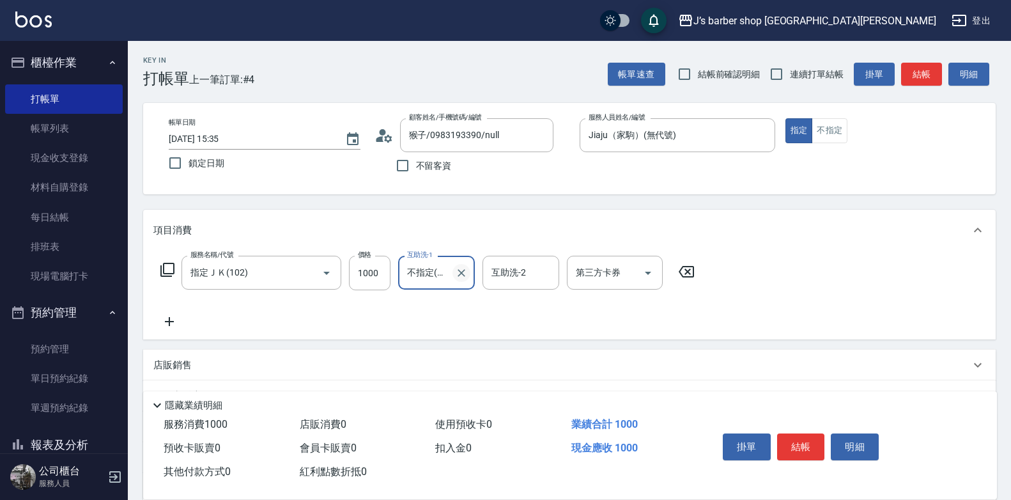
click at [454, 276] on button "Clear" at bounding box center [461, 273] width 18 height 18
click at [449, 277] on input "互助洗-1" at bounding box center [436, 272] width 65 height 22
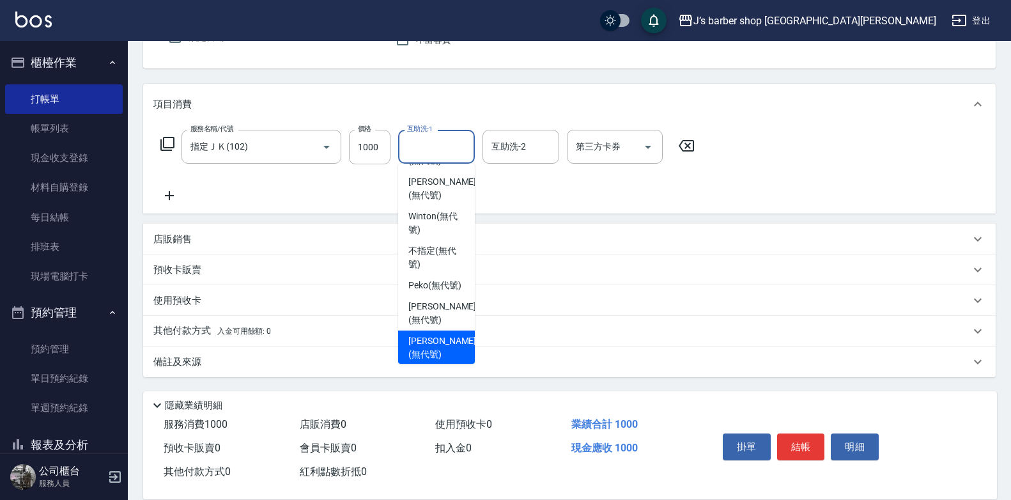
scroll to position [128, 0]
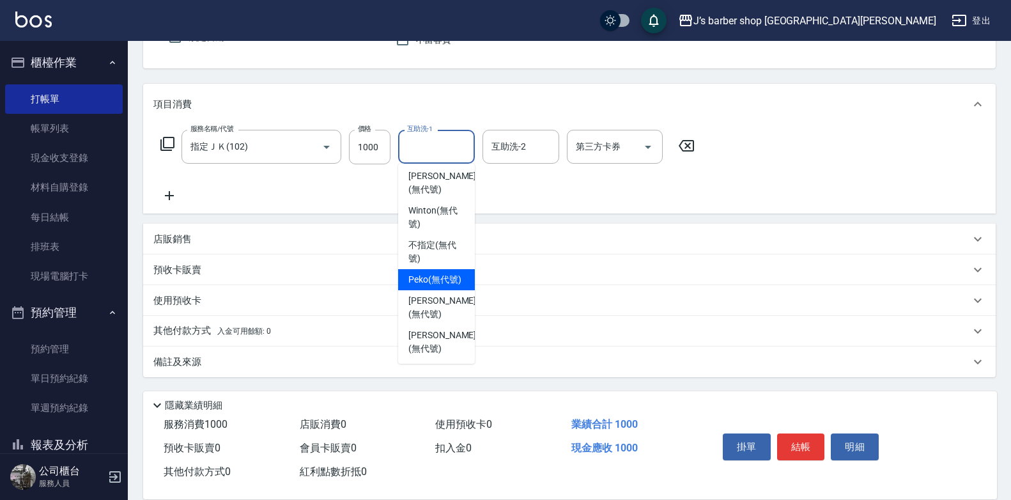
click at [434, 286] on span "Peko (無代號)" at bounding box center [434, 279] width 53 height 13
type input "Peko(無代號)"
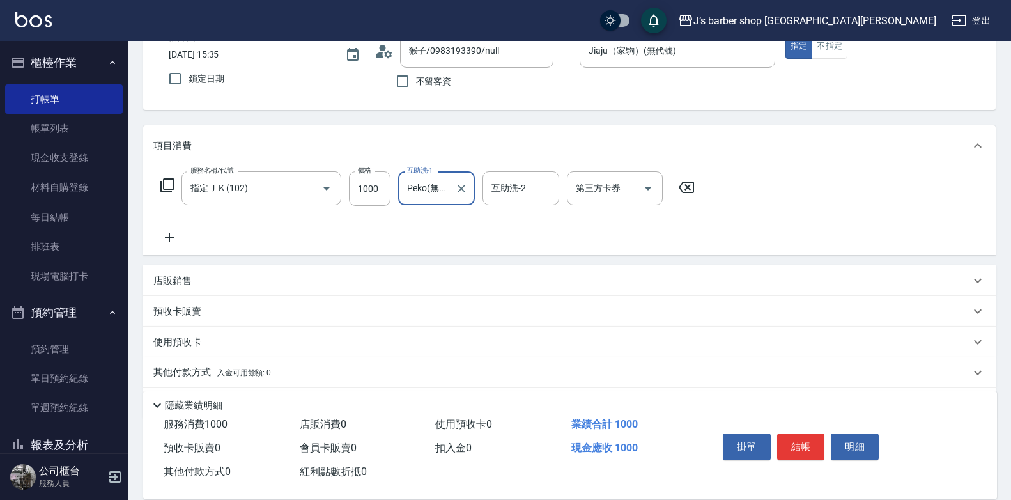
scroll to position [62, 0]
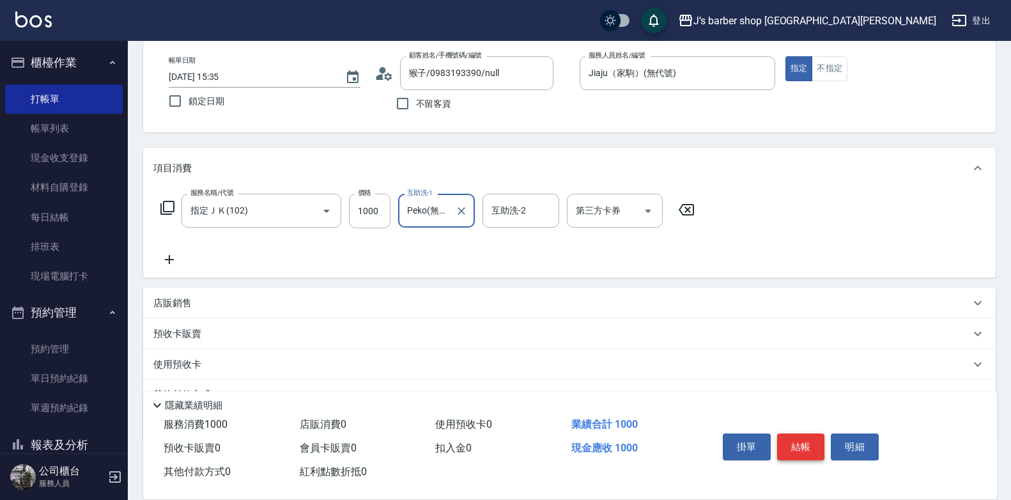
click at [793, 436] on button "結帳" at bounding box center [801, 446] width 48 height 27
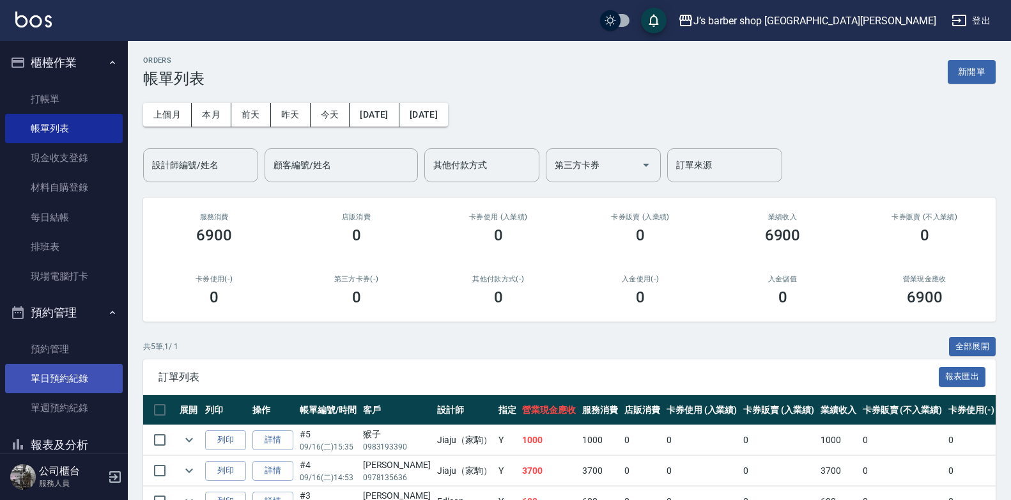
drag, startPoint x: 66, startPoint y: 360, endPoint x: 72, endPoint y: 367, distance: 9.1
click at [66, 360] on link "預約管理" at bounding box center [64, 348] width 118 height 29
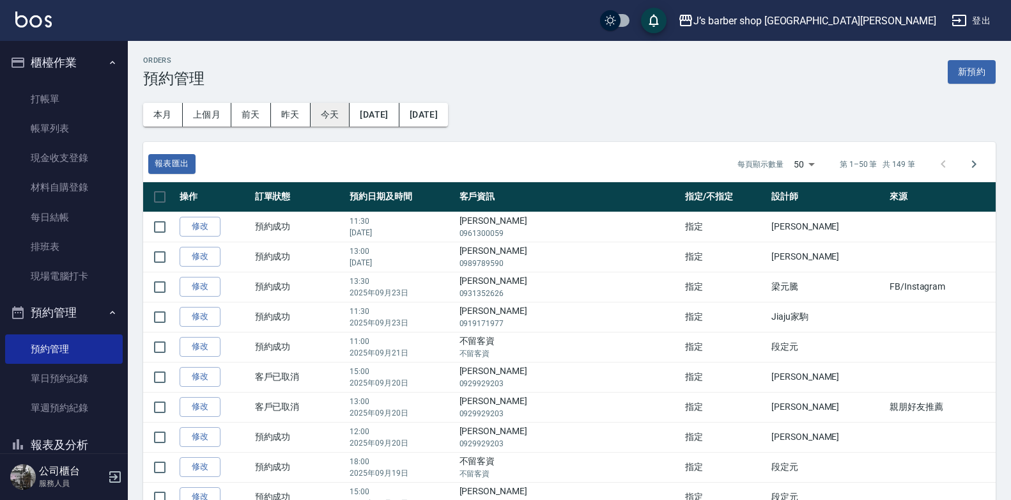
click at [319, 112] on button "今天" at bounding box center [330, 115] width 40 height 24
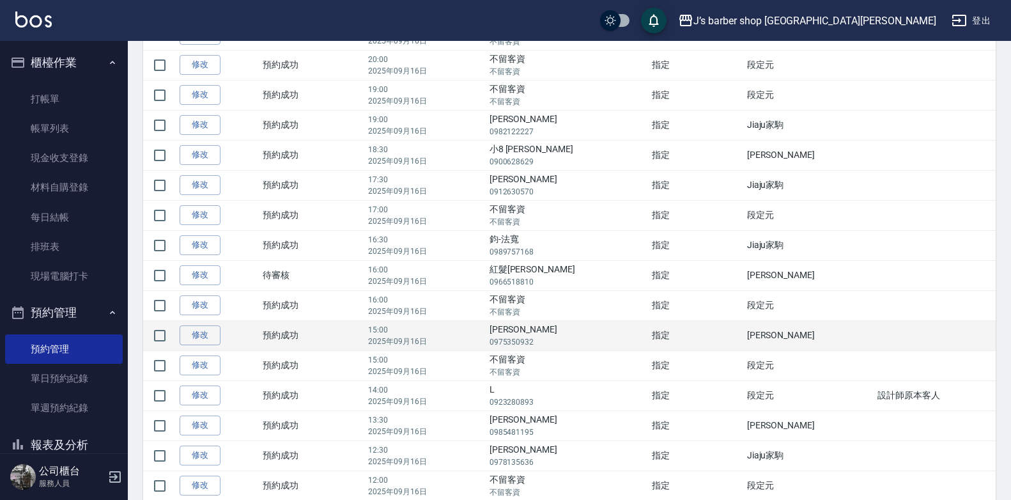
scroll to position [256, 0]
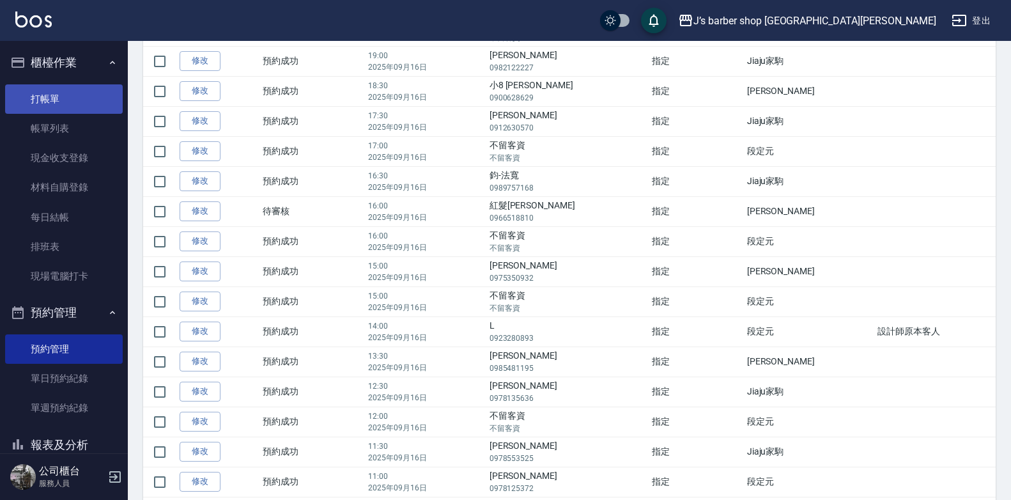
click at [44, 96] on link "打帳單" at bounding box center [64, 98] width 118 height 29
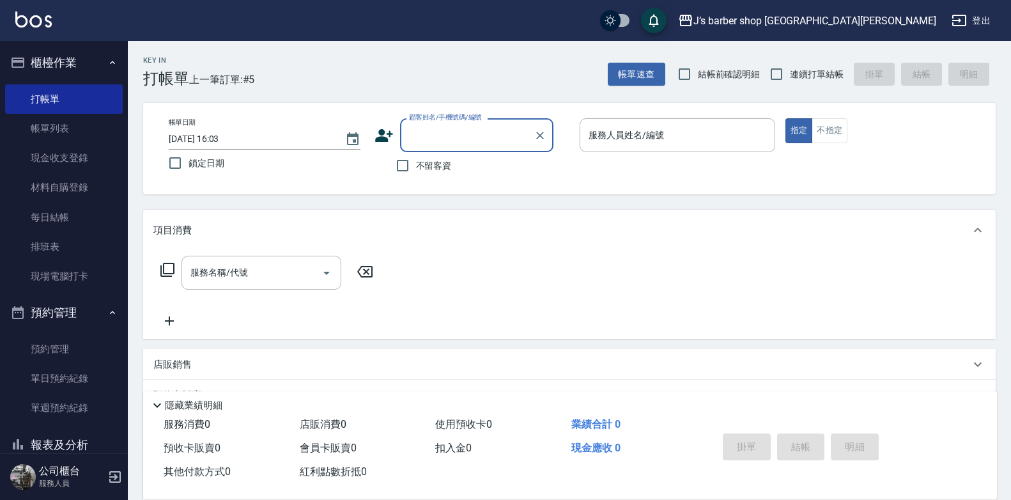
click at [420, 162] on span "不留客資" at bounding box center [434, 165] width 36 height 13
click at [416, 162] on input "不留客資" at bounding box center [402, 165] width 27 height 27
checkbox input "true"
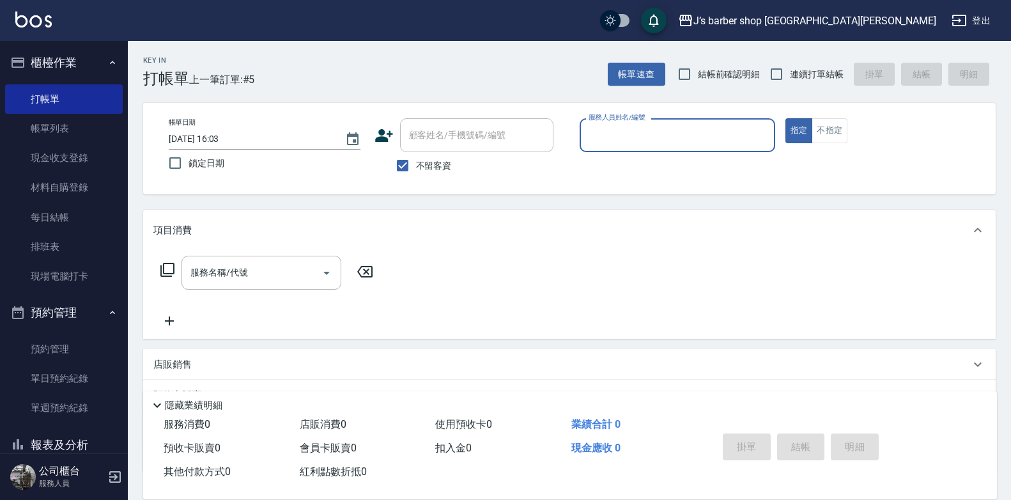
click at [632, 145] on input "服務人員姓名/編號" at bounding box center [677, 135] width 184 height 22
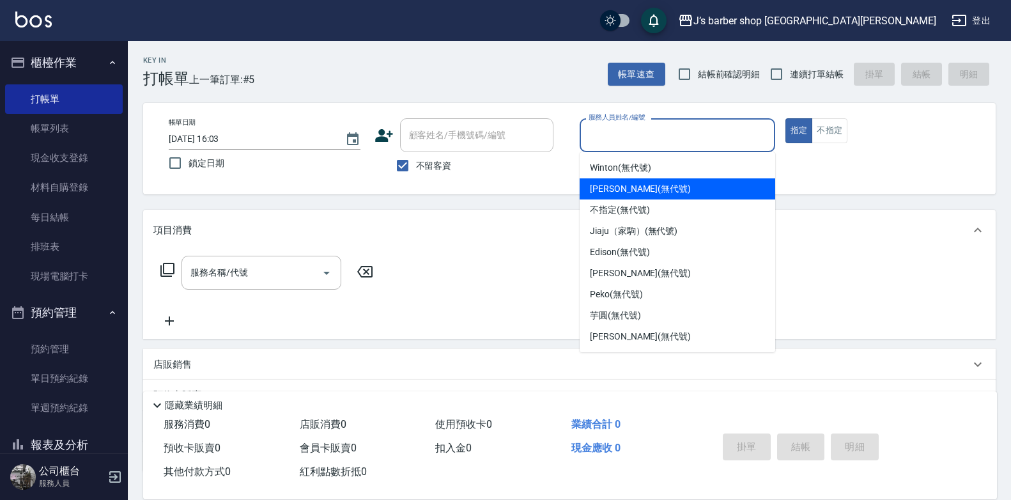
click at [610, 184] on span "[PERSON_NAME] (無代號)" at bounding box center [640, 188] width 101 height 13
type input "[PERSON_NAME](無代號)"
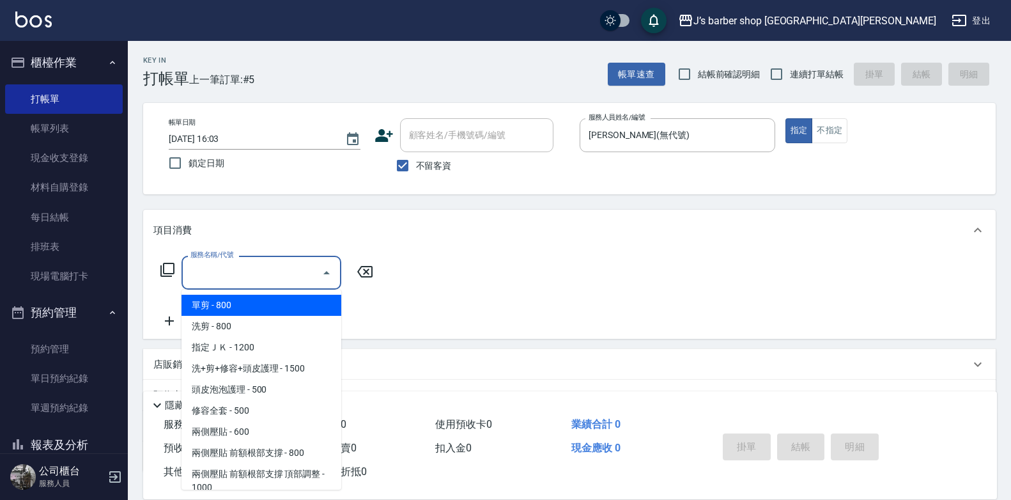
click at [306, 275] on input "服務名稱/代號" at bounding box center [251, 272] width 129 height 22
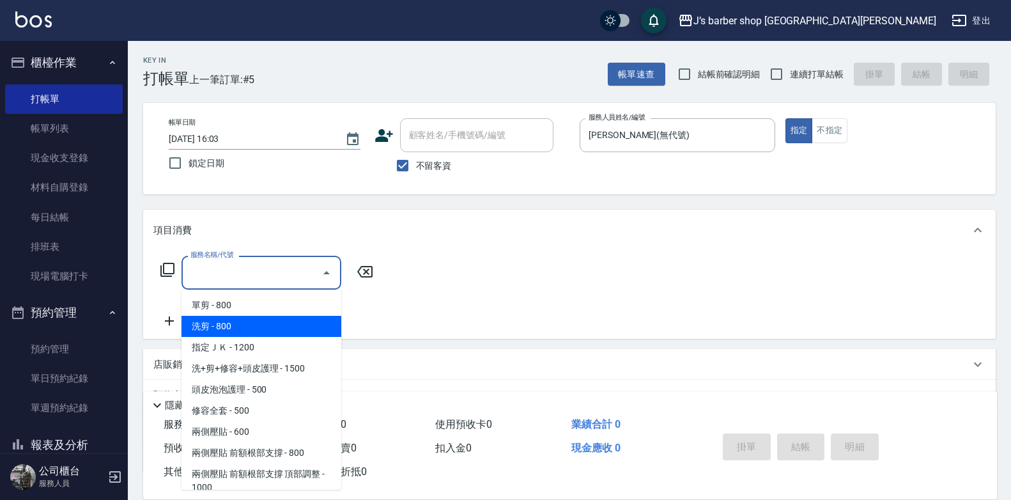
click at [289, 318] on span "洗剪 - 800" at bounding box center [261, 326] width 160 height 21
type input "洗剪(101)"
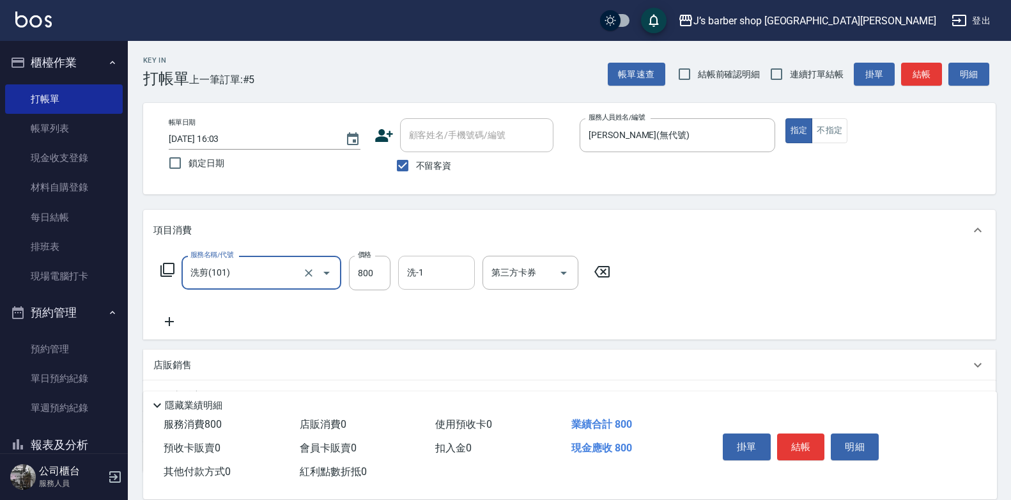
click at [427, 273] on input "洗-1" at bounding box center [436, 272] width 65 height 22
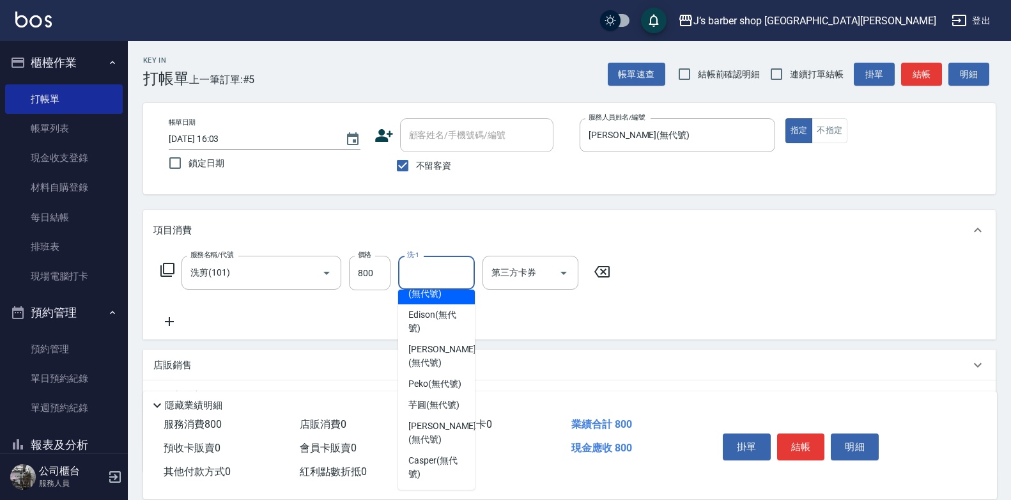
scroll to position [155, 0]
click at [443, 377] on span "Peko (無代號)" at bounding box center [434, 383] width 53 height 13
type input "Peko(無代號)"
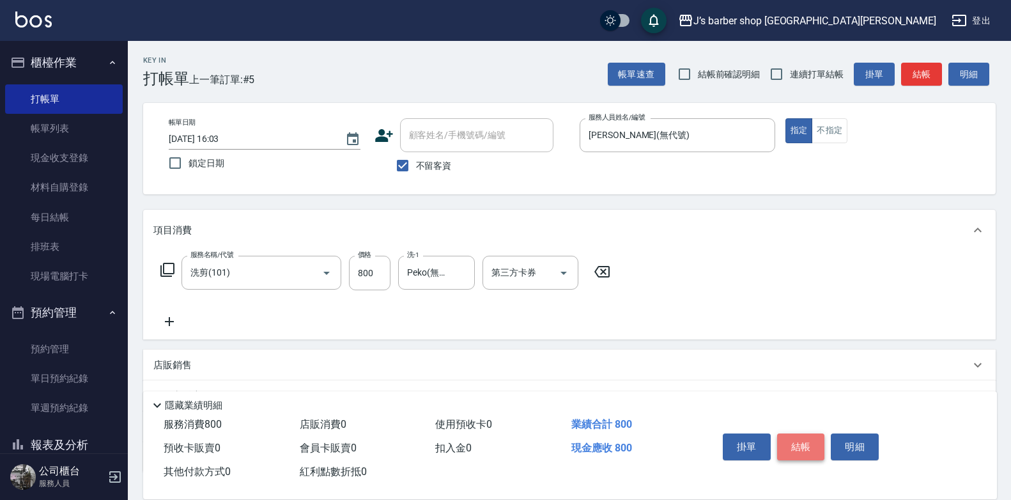
click at [791, 434] on button "結帳" at bounding box center [801, 446] width 48 height 27
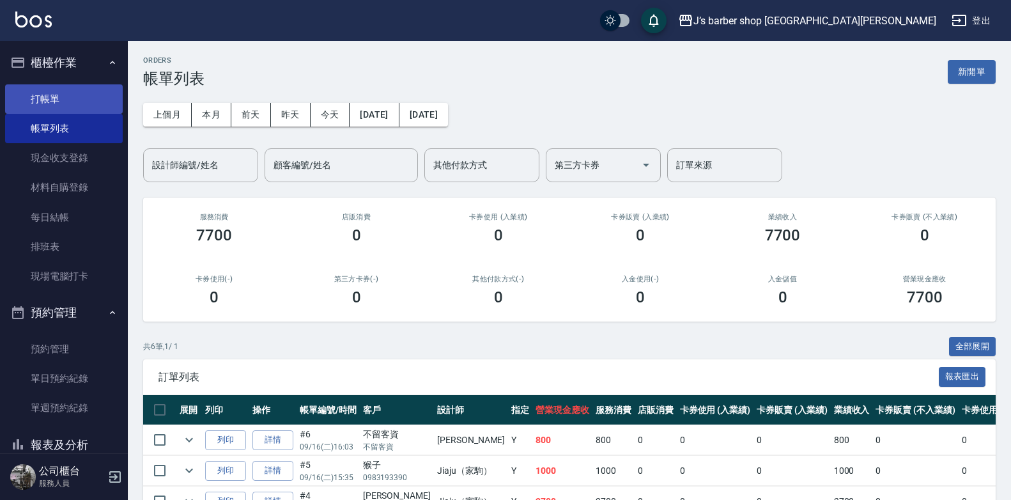
click at [94, 107] on link "打帳單" at bounding box center [64, 98] width 118 height 29
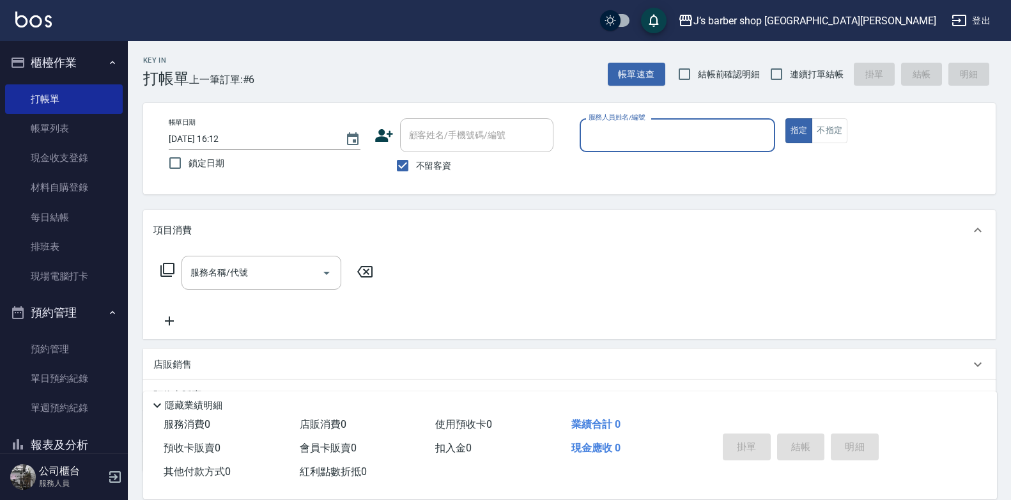
click at [431, 162] on span "不留客資" at bounding box center [434, 165] width 36 height 13
click at [416, 162] on input "不留客資" at bounding box center [402, 165] width 27 height 27
checkbox input "false"
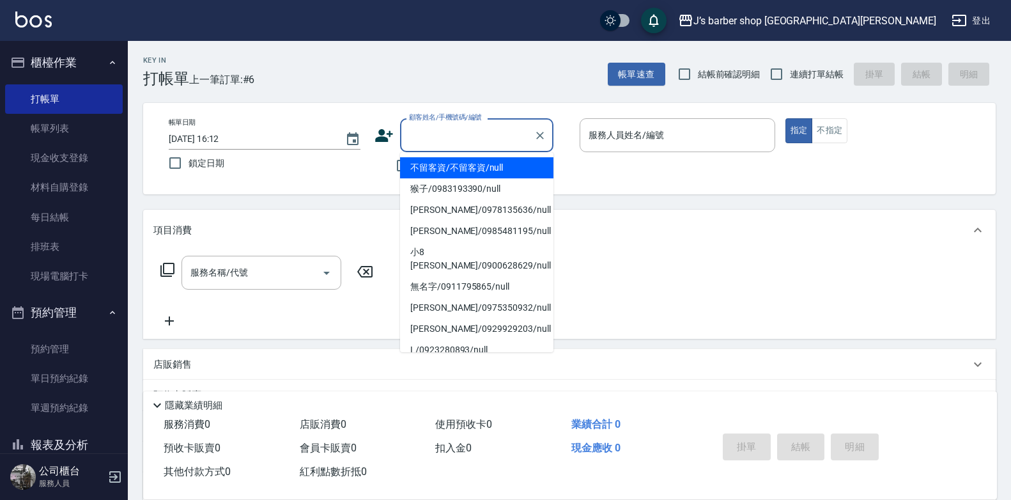
click at [445, 144] on input "顧客姓名/手機號碼/編號" at bounding box center [467, 135] width 123 height 22
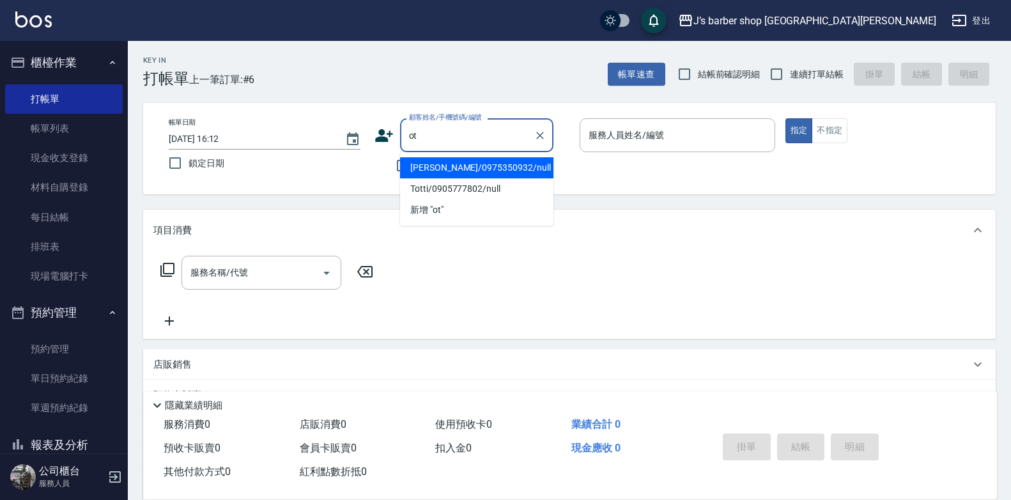
click at [493, 173] on li "[PERSON_NAME]/0975350932/null" at bounding box center [476, 167] width 153 height 21
type input "[PERSON_NAME]/0975350932/null"
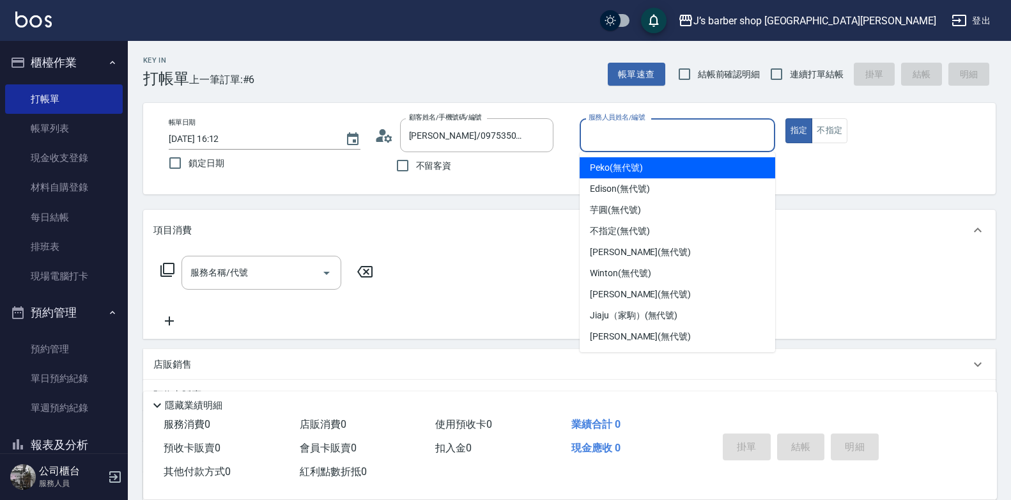
click at [616, 146] on input "服務人員姓名/編號" at bounding box center [677, 135] width 184 height 22
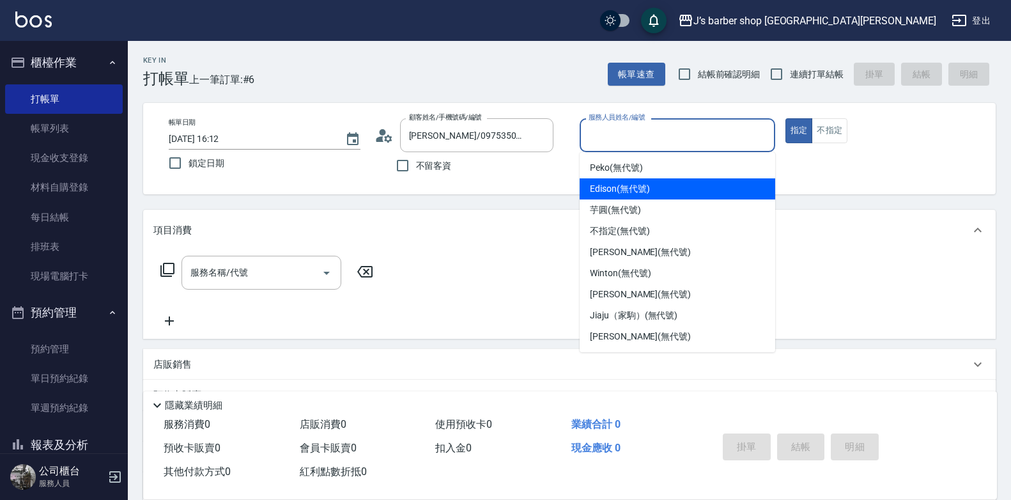
click at [622, 181] on div "Edison (無代號)" at bounding box center [676, 188] width 195 height 21
type input "Edison(無代號)"
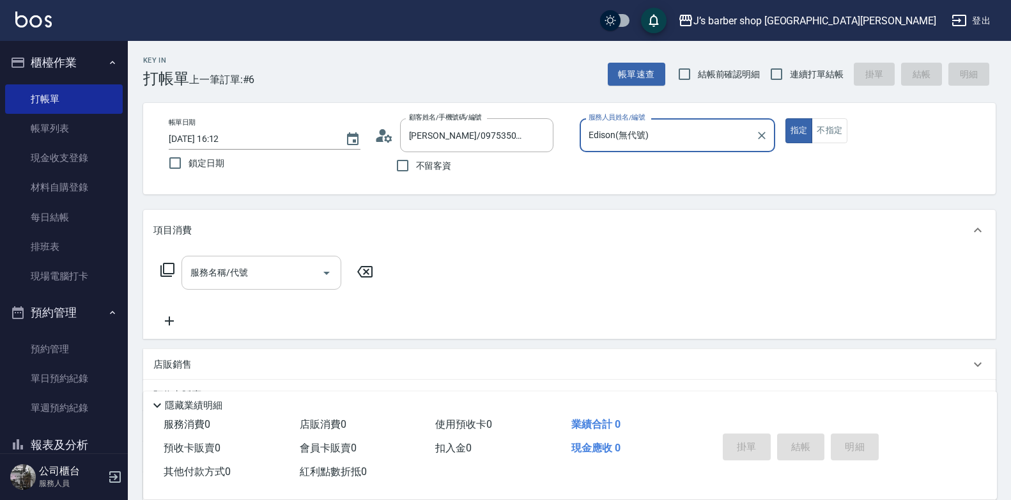
click at [310, 263] on input "服務名稱/代號" at bounding box center [251, 272] width 129 height 22
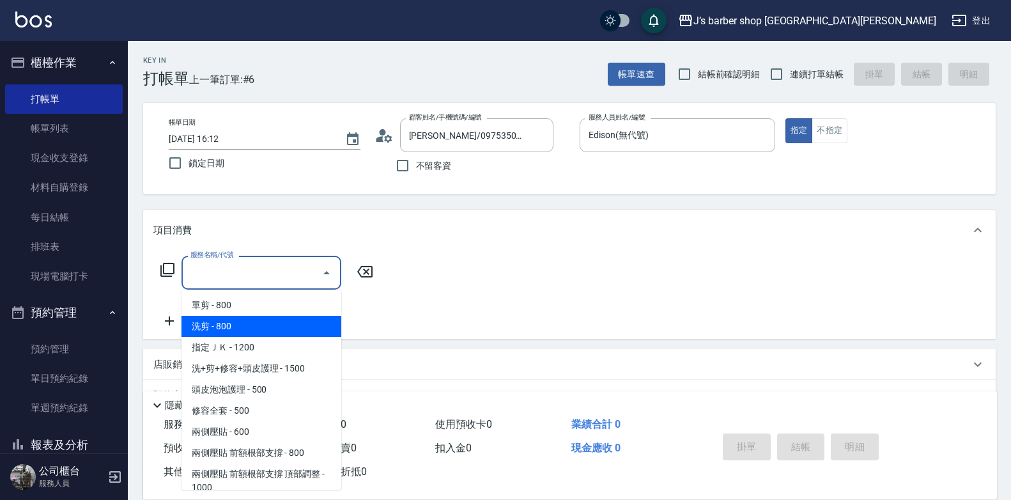
click at [295, 322] on span "洗剪 - 800" at bounding box center [261, 326] width 160 height 21
type input "洗剪(101)"
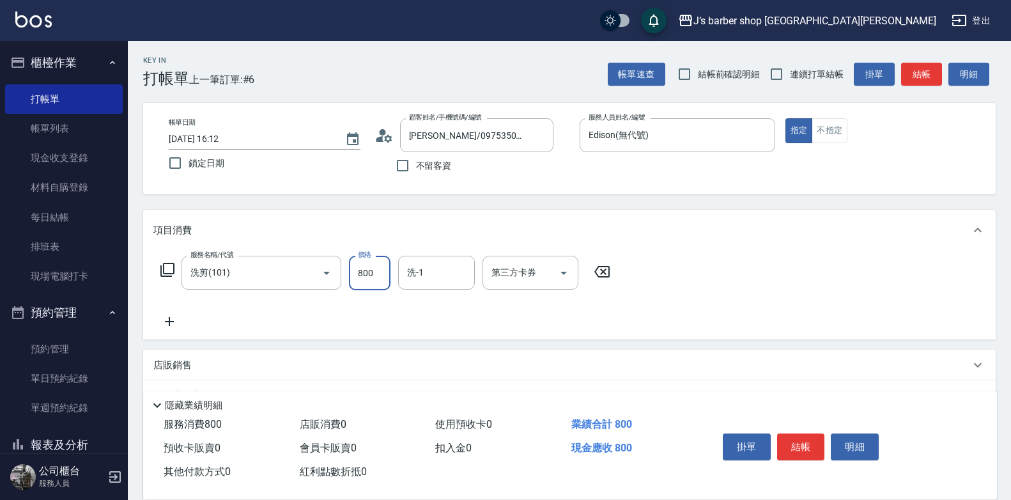
click at [363, 274] on input "800" at bounding box center [370, 273] width 42 height 34
type input "600"
click at [792, 438] on button "結帳" at bounding box center [801, 446] width 48 height 27
